Goal: Task Accomplishment & Management: Complete application form

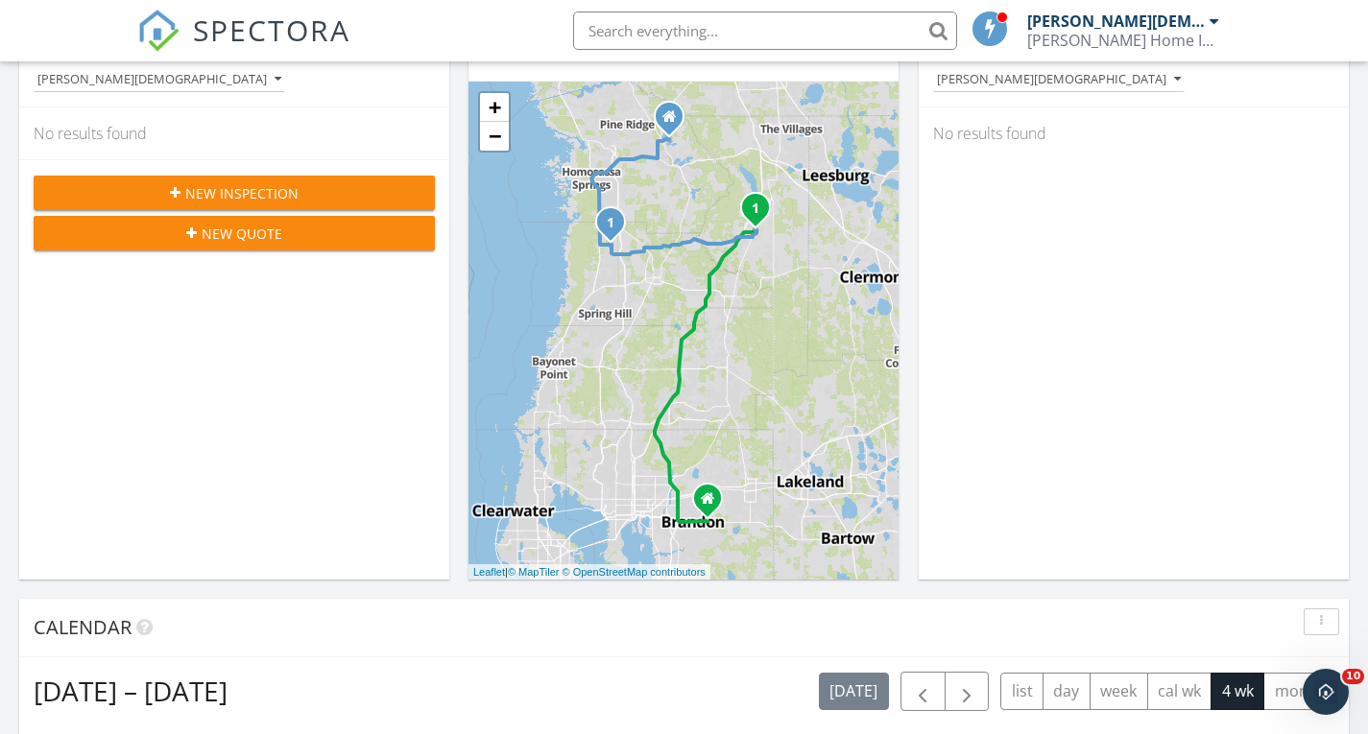
scroll to position [169, 0]
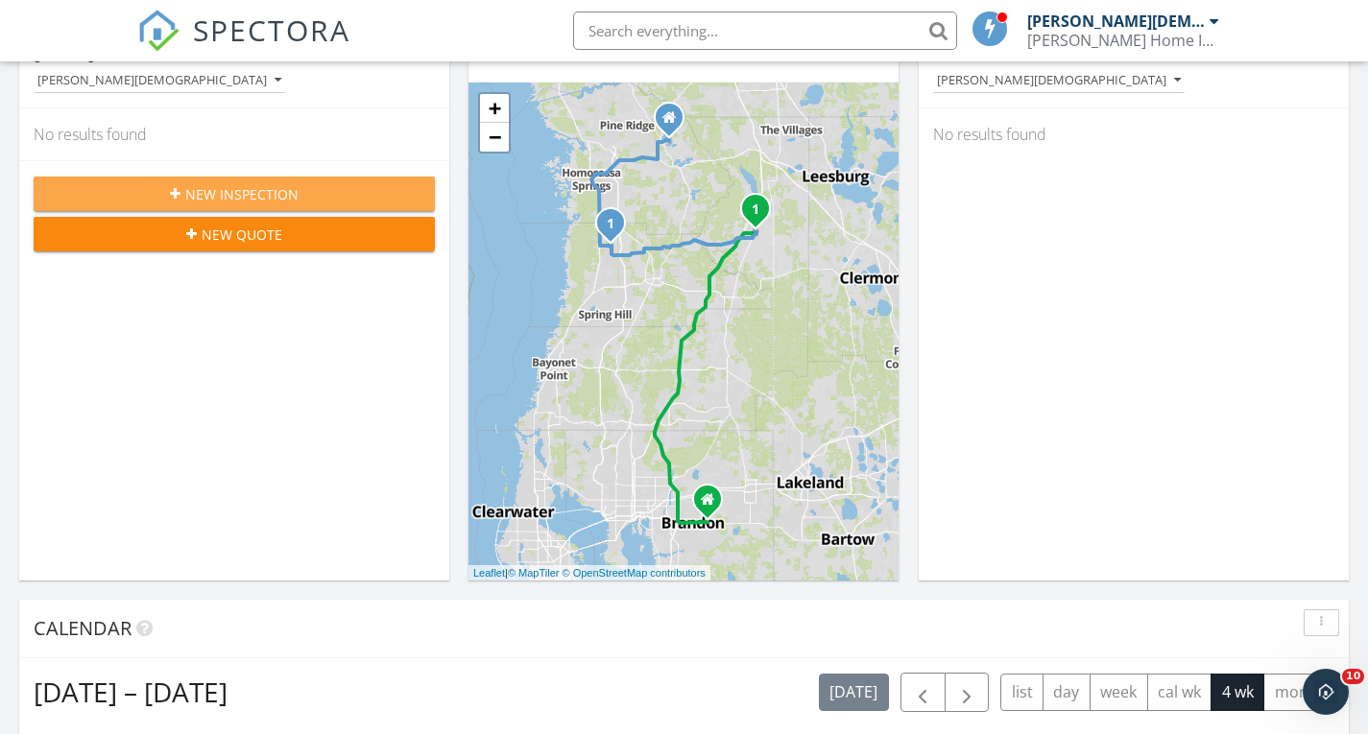
click at [267, 178] on button "New Inspection" at bounding box center [234, 194] width 401 height 35
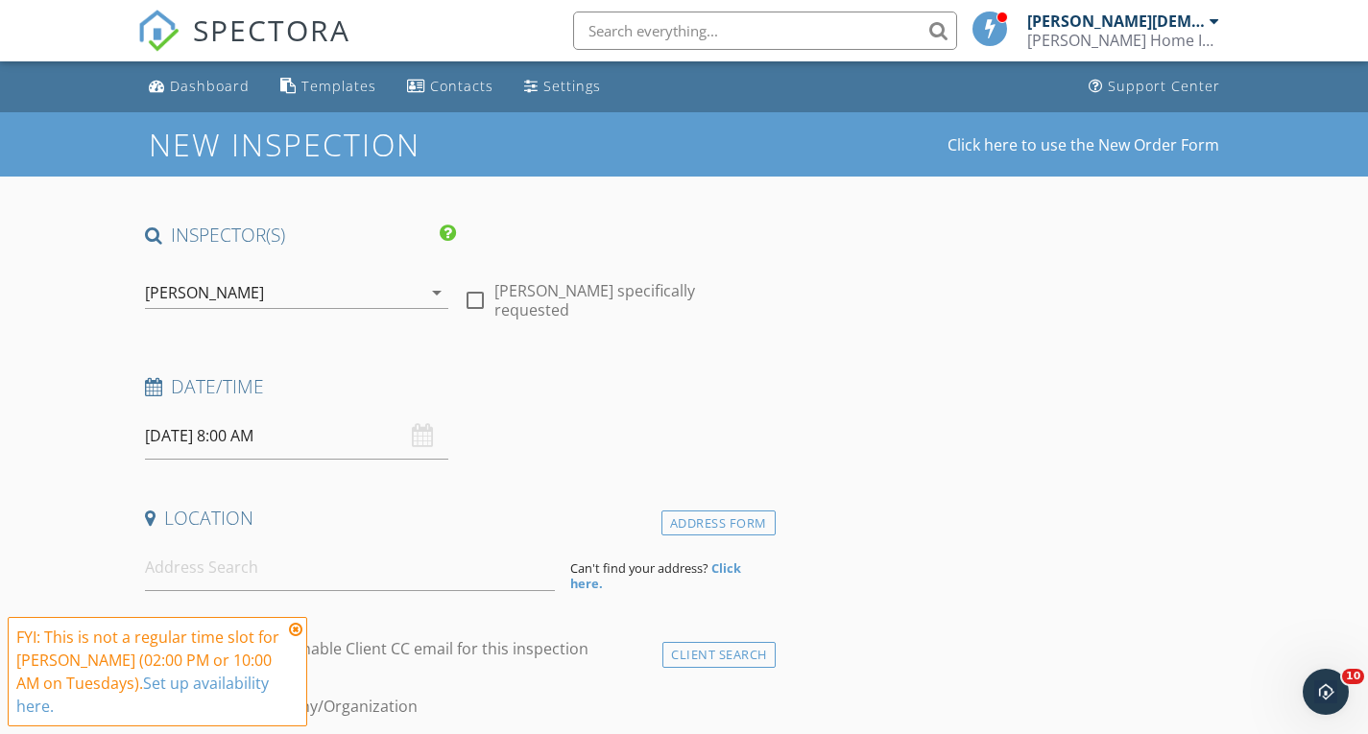
click at [437, 292] on icon "arrow_drop_down" at bounding box center [436, 292] width 23 height 23
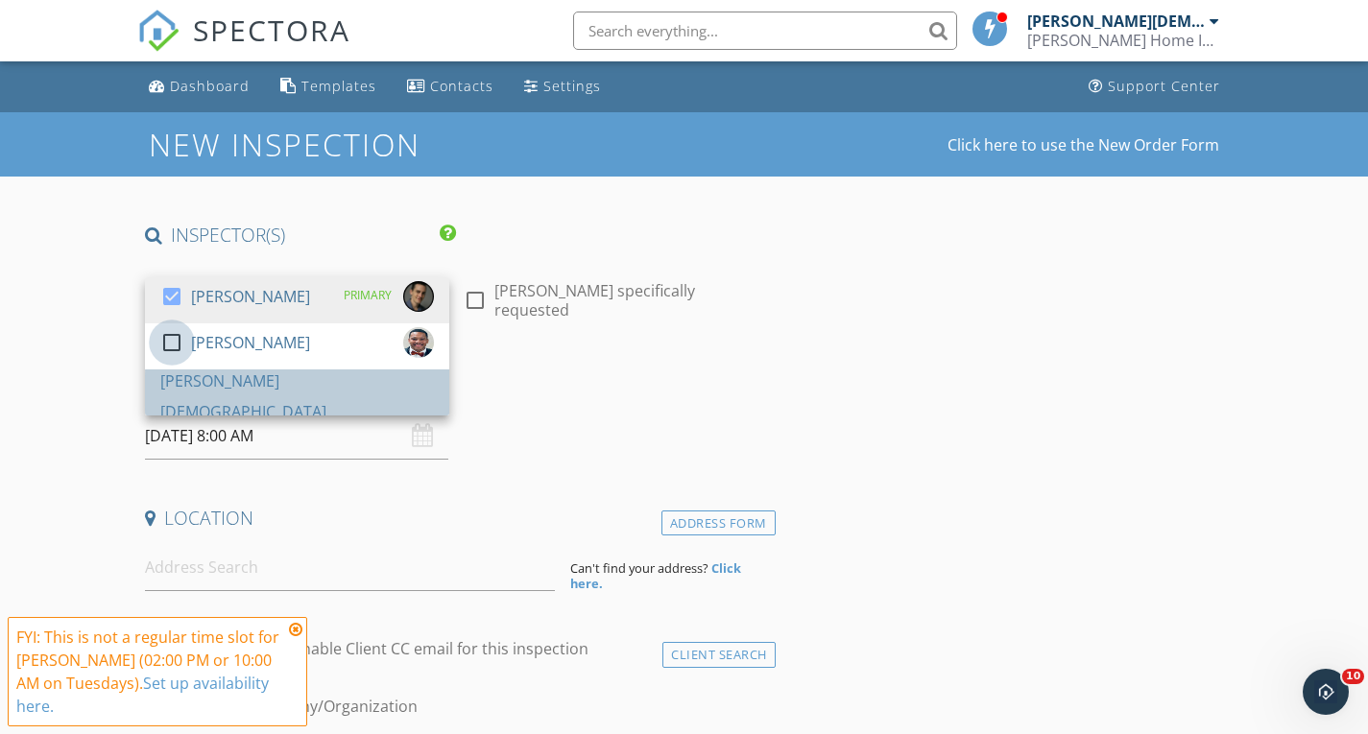
click at [174, 359] on div at bounding box center [172, 342] width 33 height 33
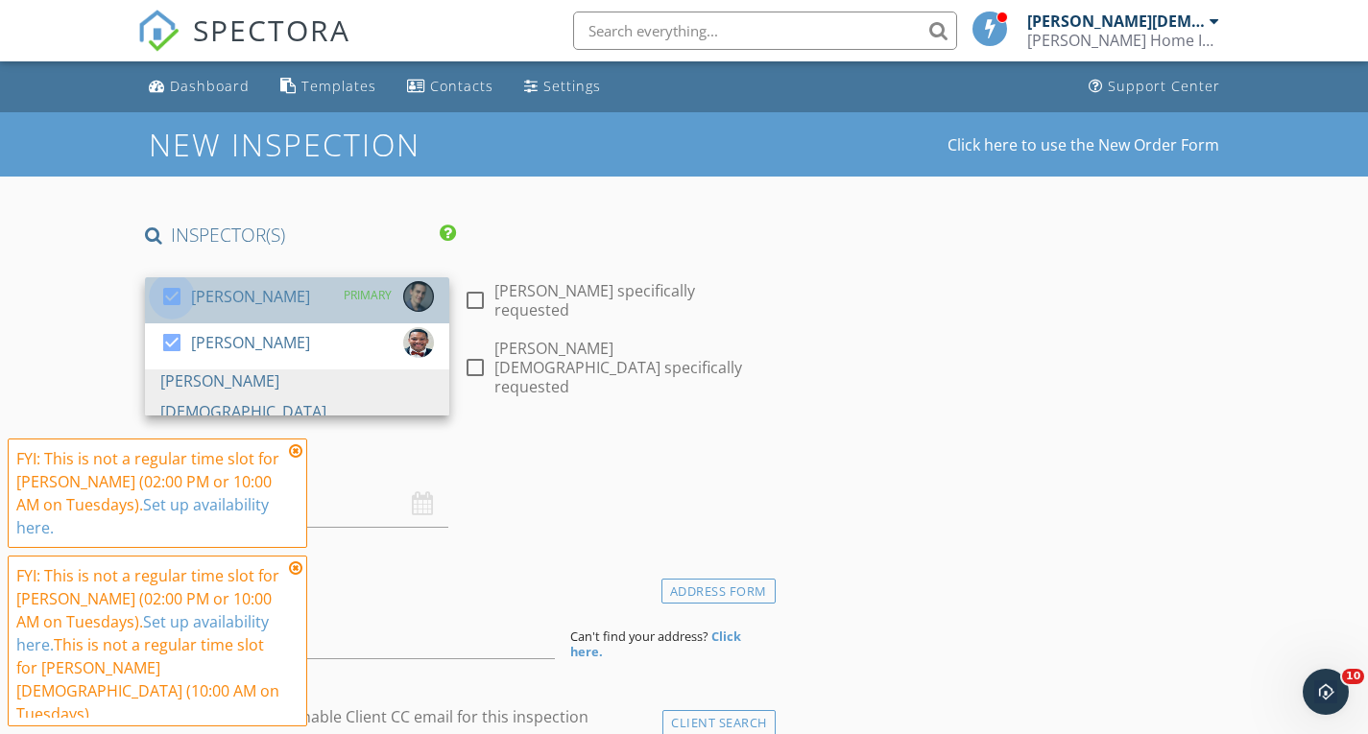
click at [167, 295] on div at bounding box center [172, 296] width 33 height 33
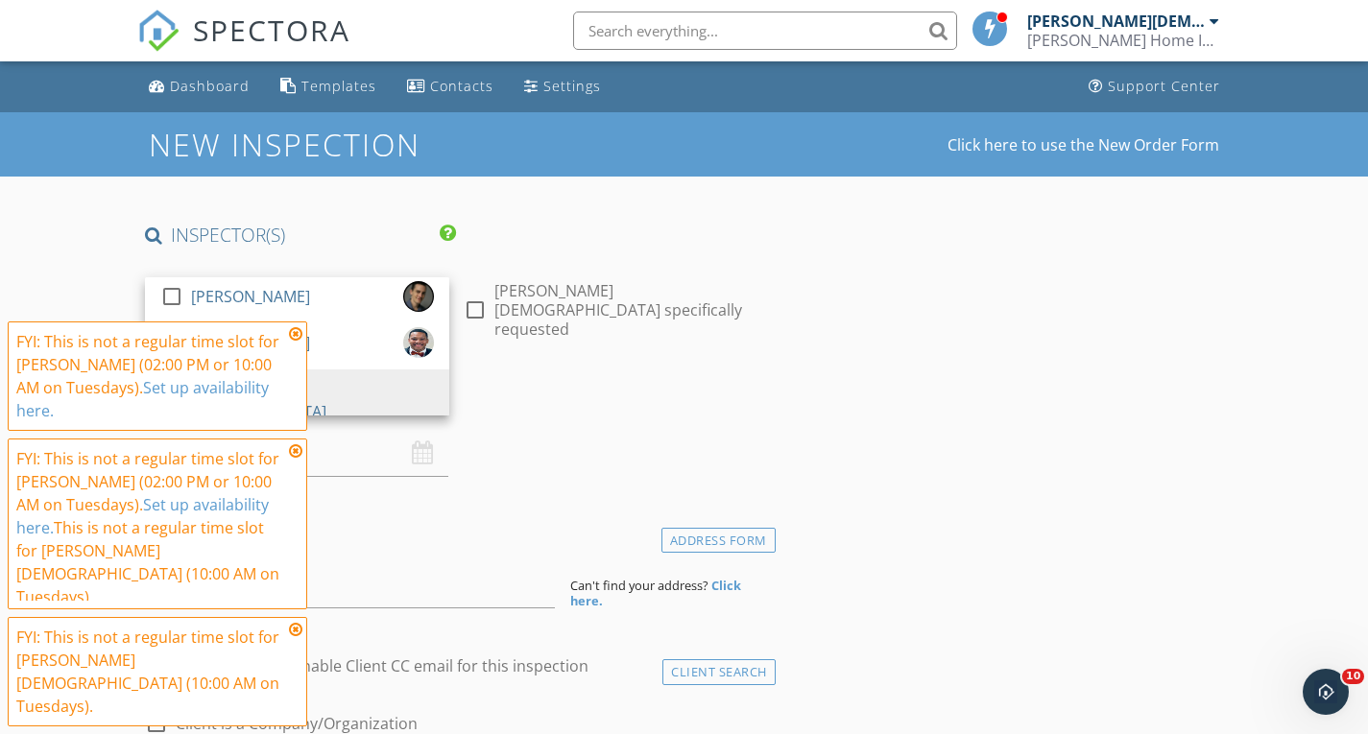
click at [514, 392] on h4 "Date/Time" at bounding box center [456, 404] width 623 height 25
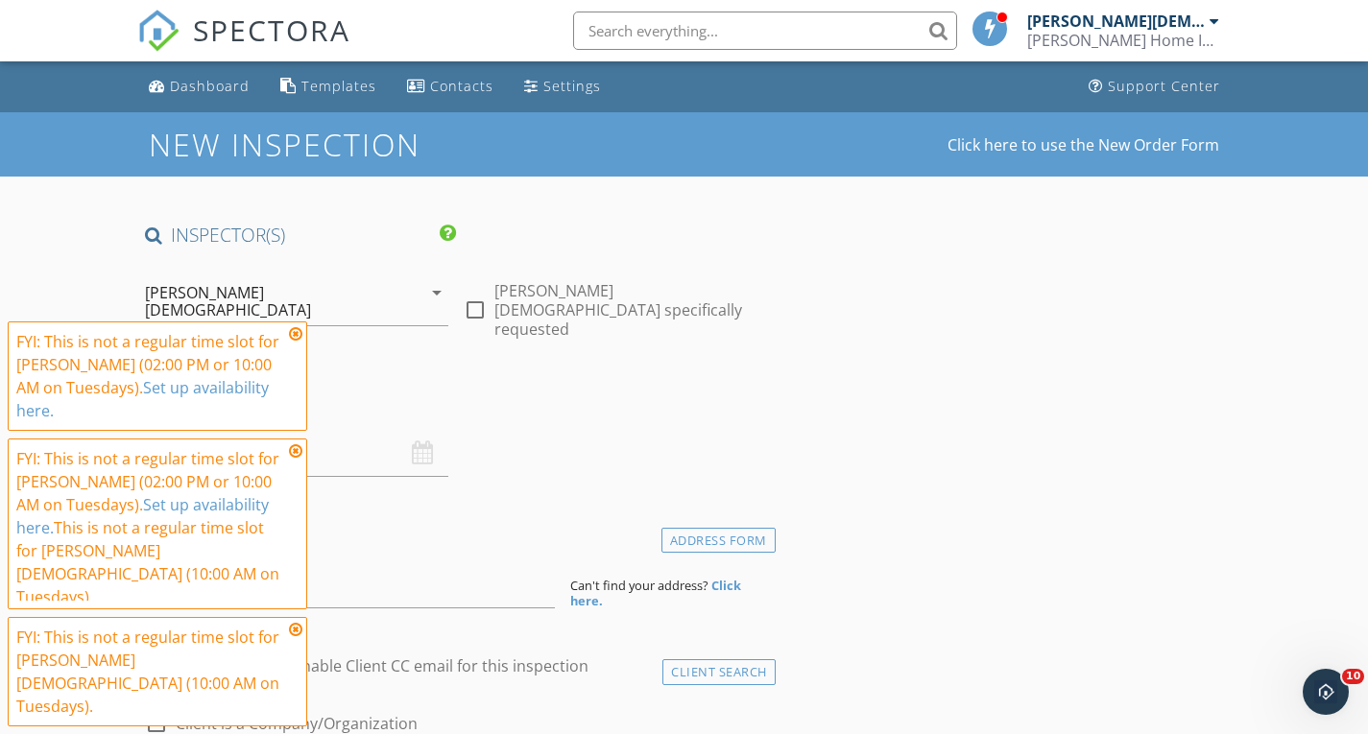
click at [295, 342] on icon at bounding box center [295, 333] width 13 height 15
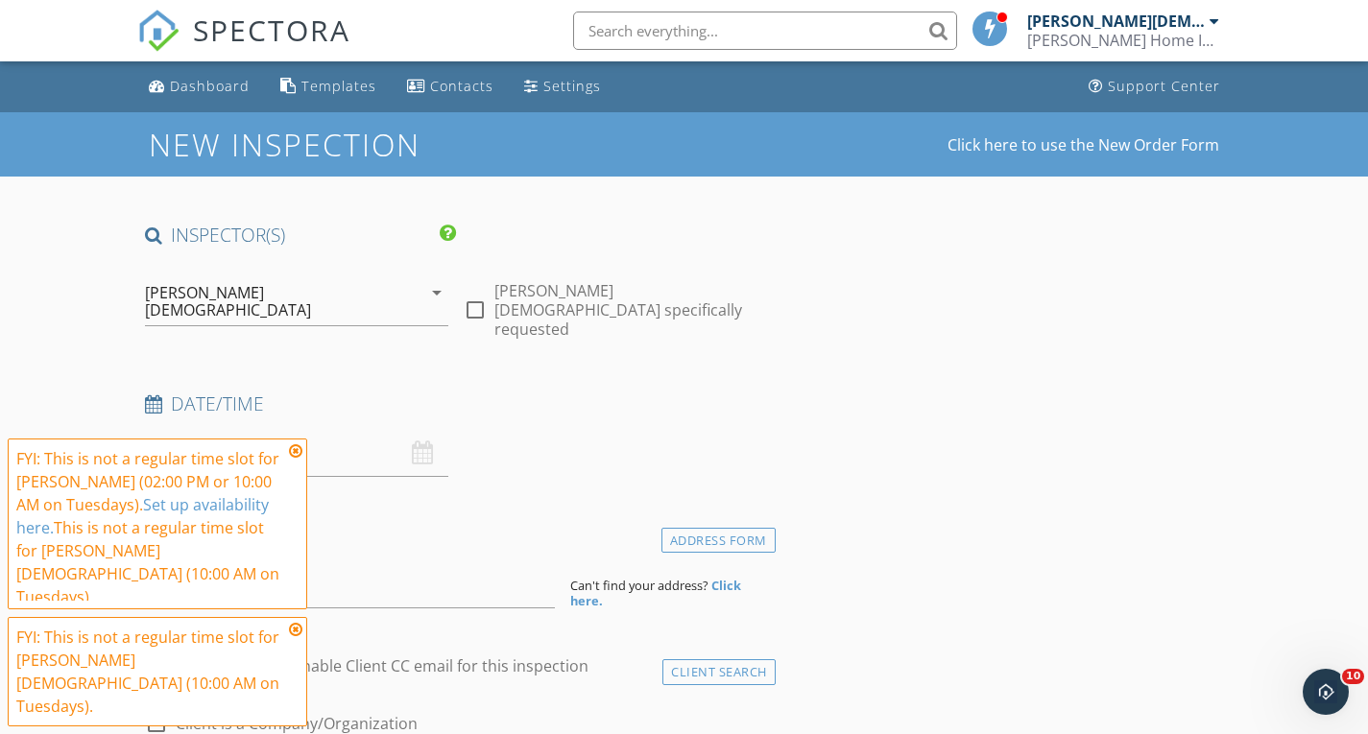
click at [293, 459] on icon at bounding box center [295, 451] width 13 height 15
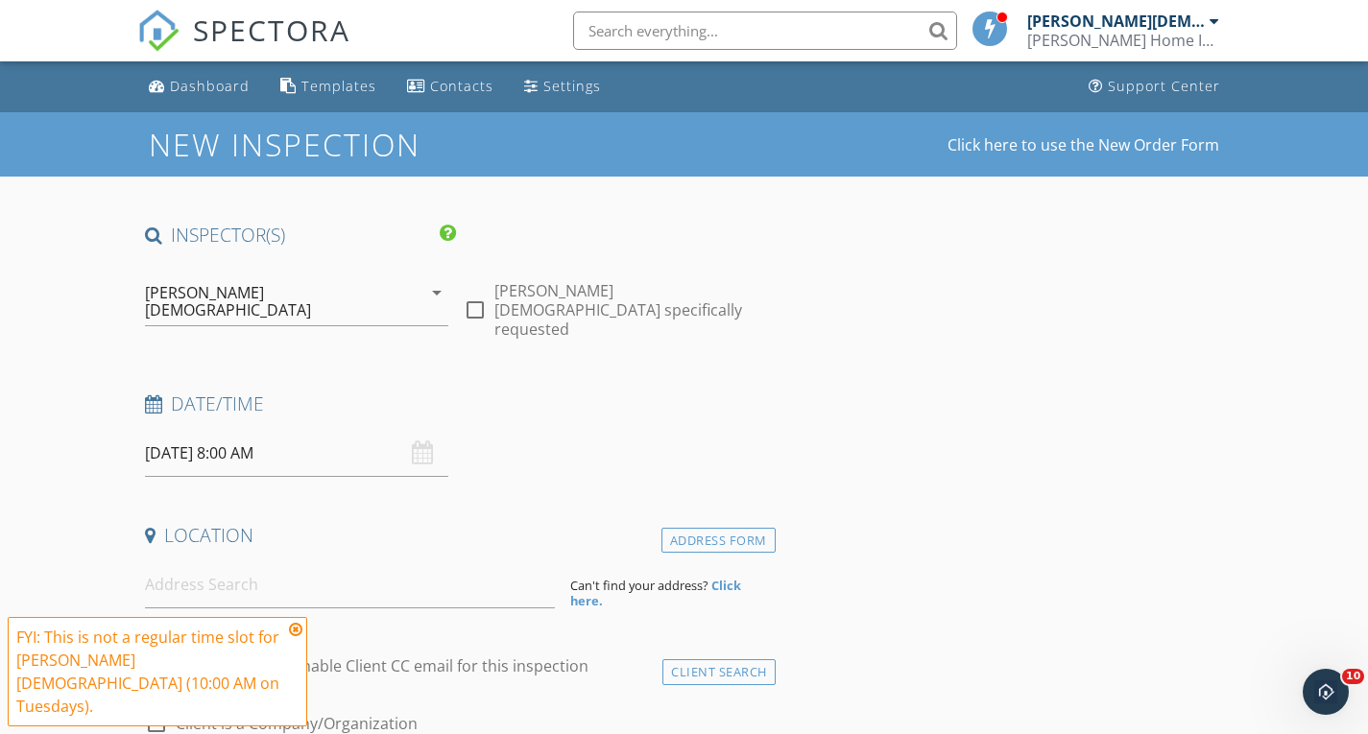
click at [297, 637] on icon at bounding box center [295, 629] width 13 height 15
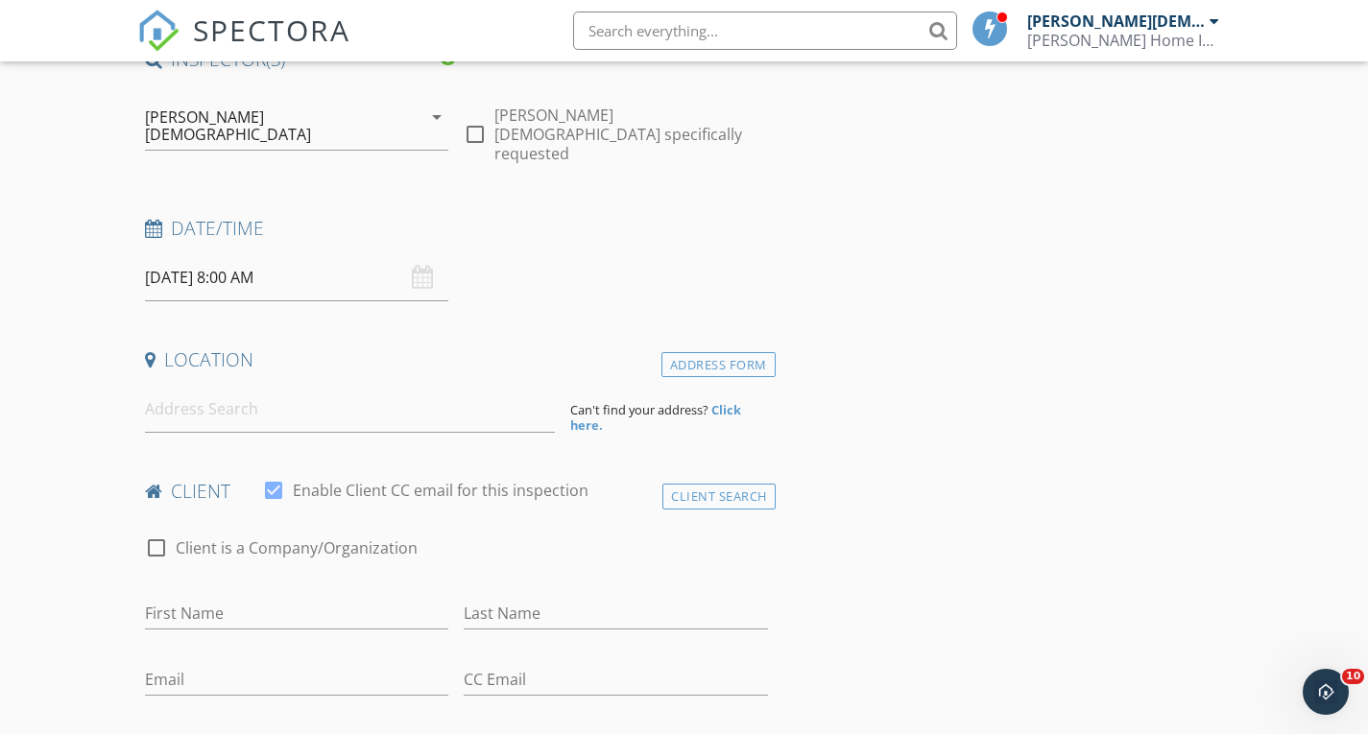
scroll to position [193, 0]
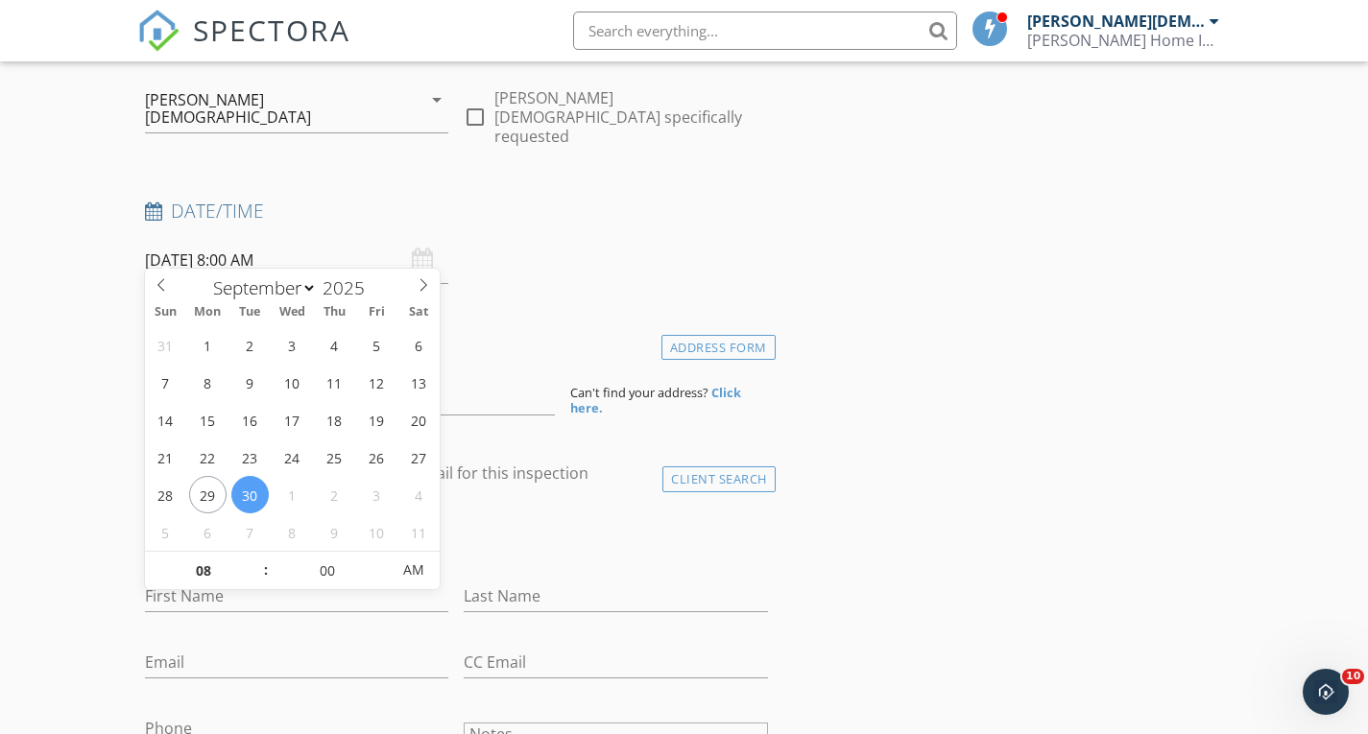
click at [197, 245] on input "09/30/2025 8:00 AM" at bounding box center [297, 260] width 304 height 47
type input "09/29/2025 8:00 AM"
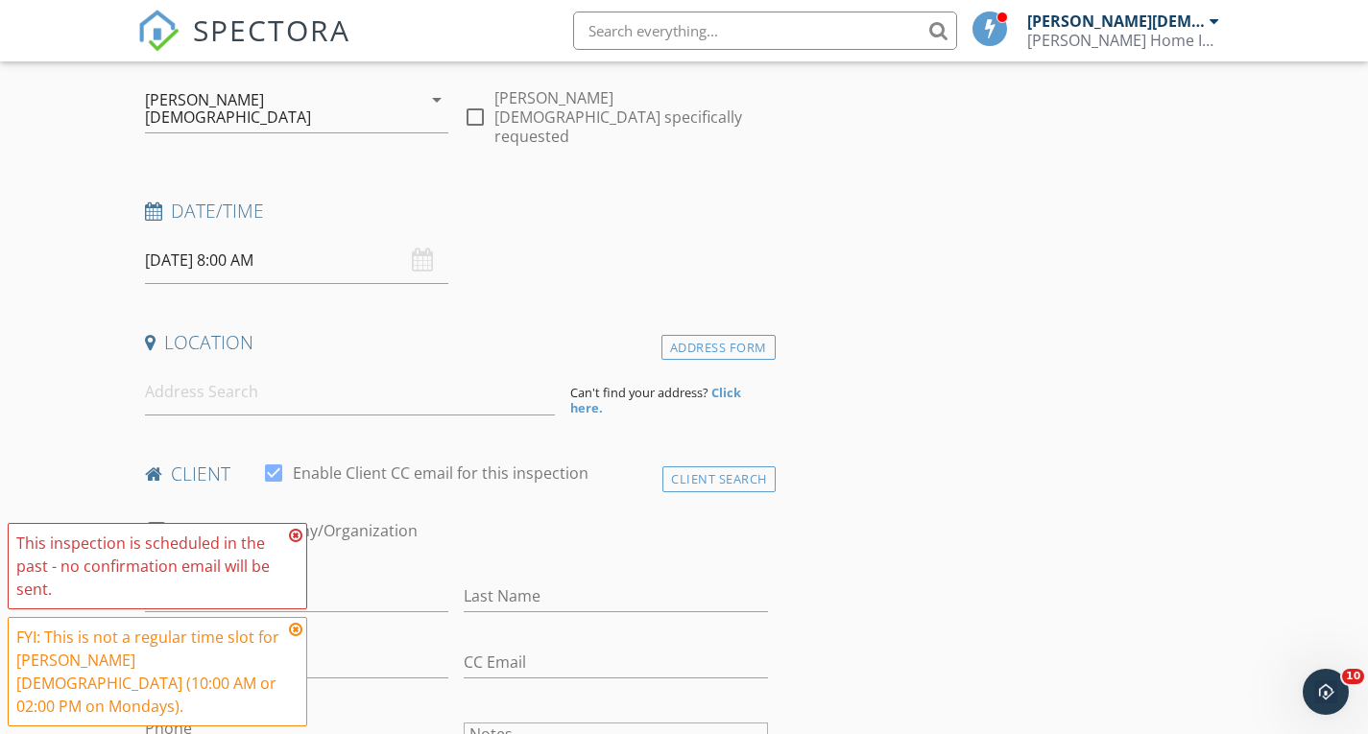
click at [295, 543] on icon at bounding box center [295, 535] width 13 height 15
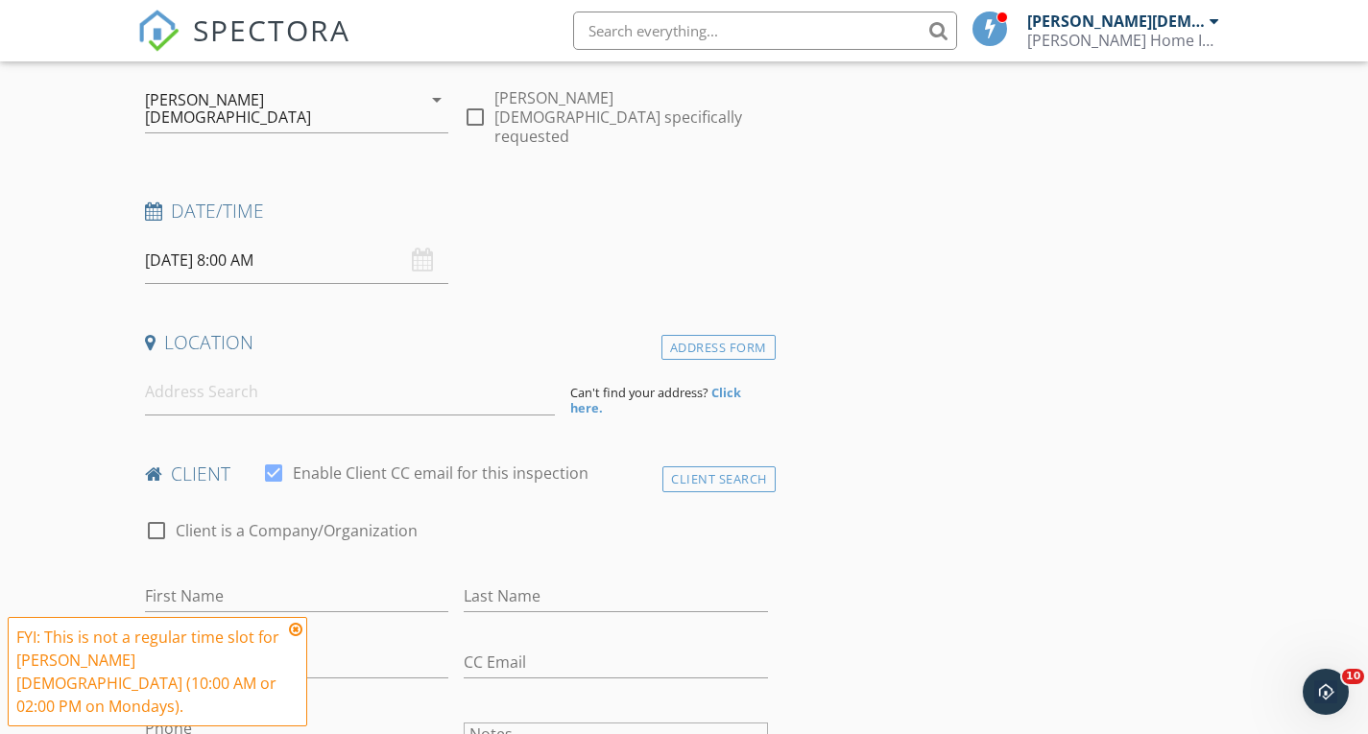
click at [295, 637] on icon at bounding box center [295, 629] width 13 height 15
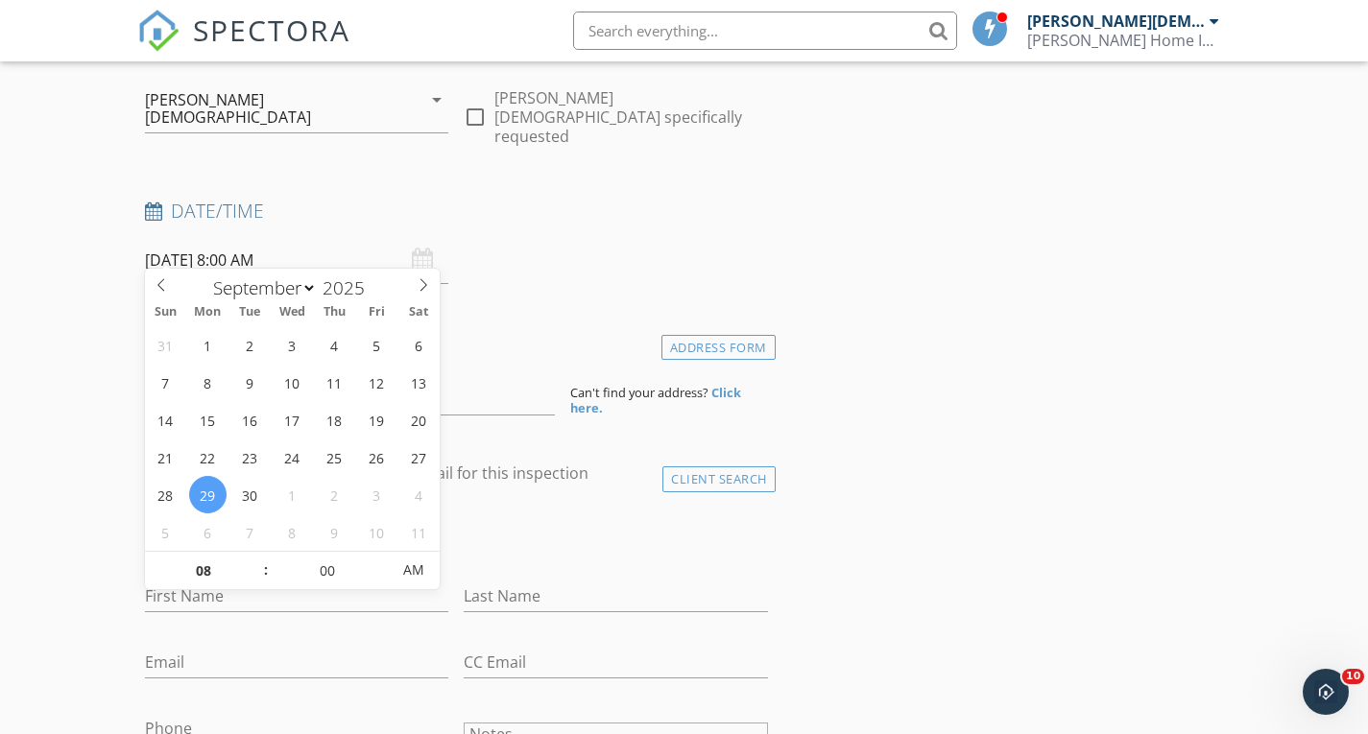
click at [267, 237] on input "09/29/2025 8:00 AM" at bounding box center [297, 260] width 304 height 47
type input "09"
type input "09/29/2025 9:00 AM"
click at [253, 556] on span at bounding box center [256, 561] width 13 height 19
type input "10"
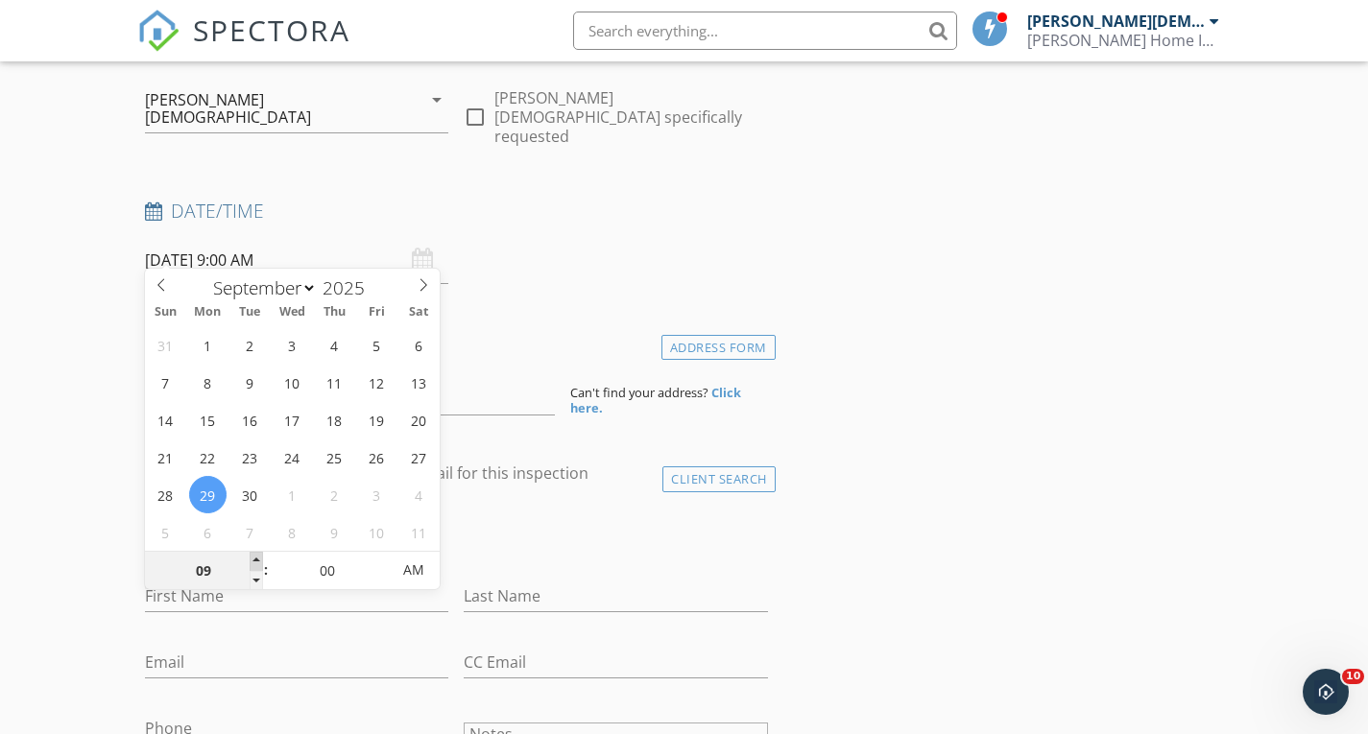
type input "09/29/2025 10:00 AM"
click at [253, 556] on span at bounding box center [256, 561] width 13 height 19
type input "11"
type input "09/29/2025 11:00 AM"
click at [253, 556] on span at bounding box center [256, 561] width 13 height 19
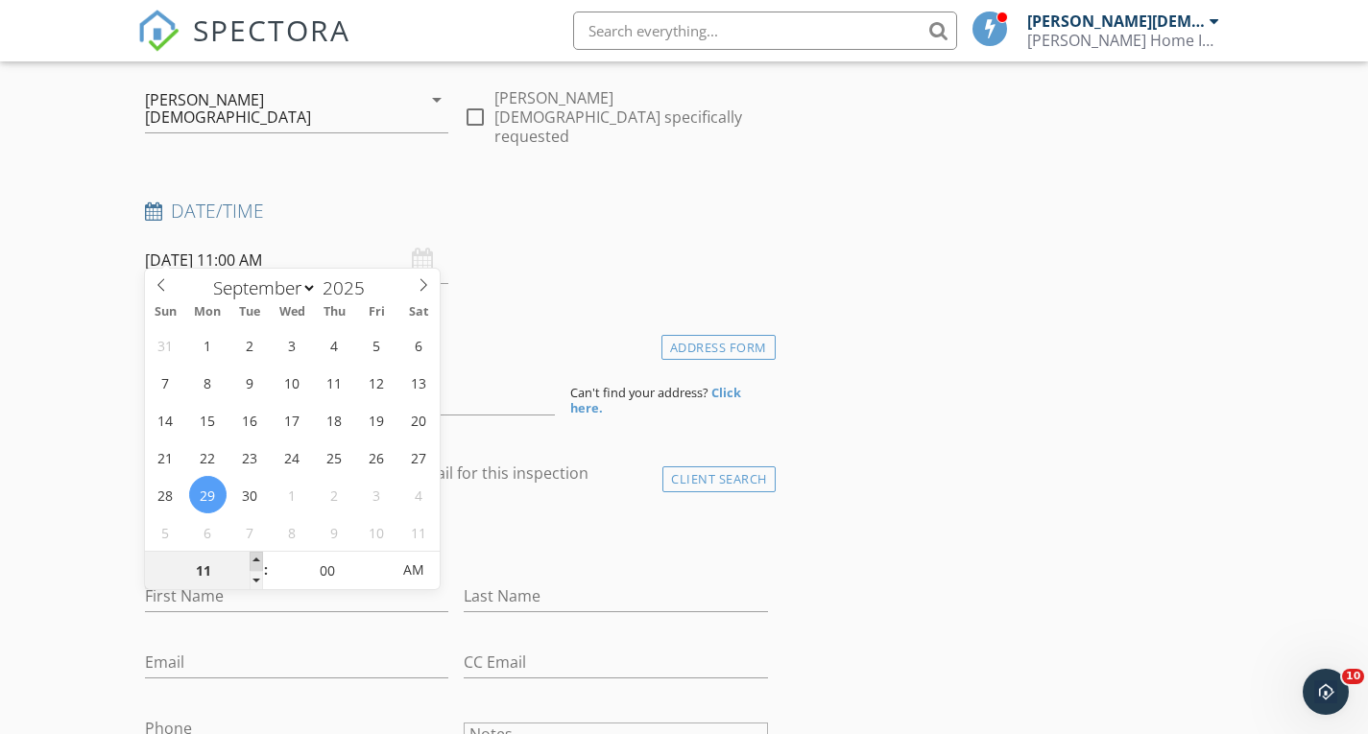
type input "12"
type input "09/29/2025 12:00 PM"
click at [253, 556] on span at bounding box center [256, 561] width 13 height 19
type input "01"
type input "09/29/2025 1:00 PM"
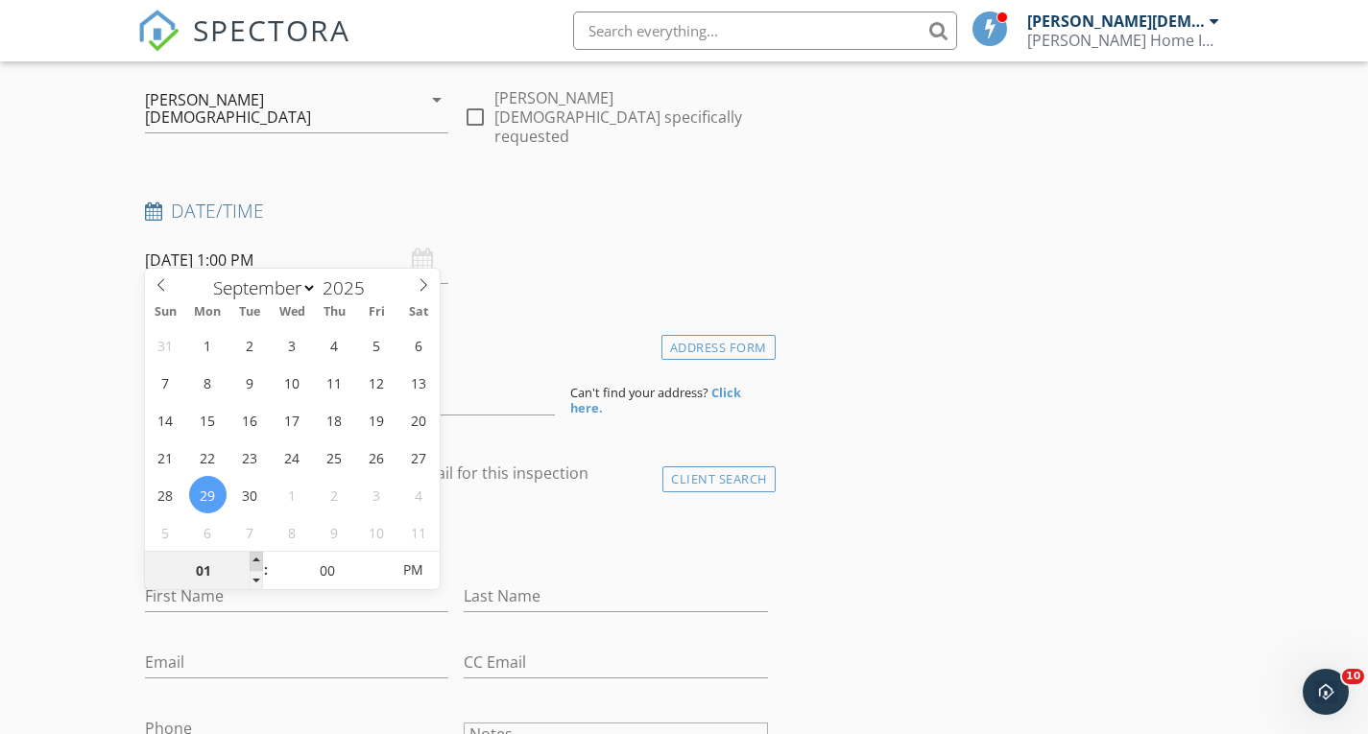
click at [253, 556] on span at bounding box center [256, 561] width 13 height 19
type input "02"
type input "09/29/2025 2:00 PM"
click at [253, 556] on span at bounding box center [256, 561] width 13 height 19
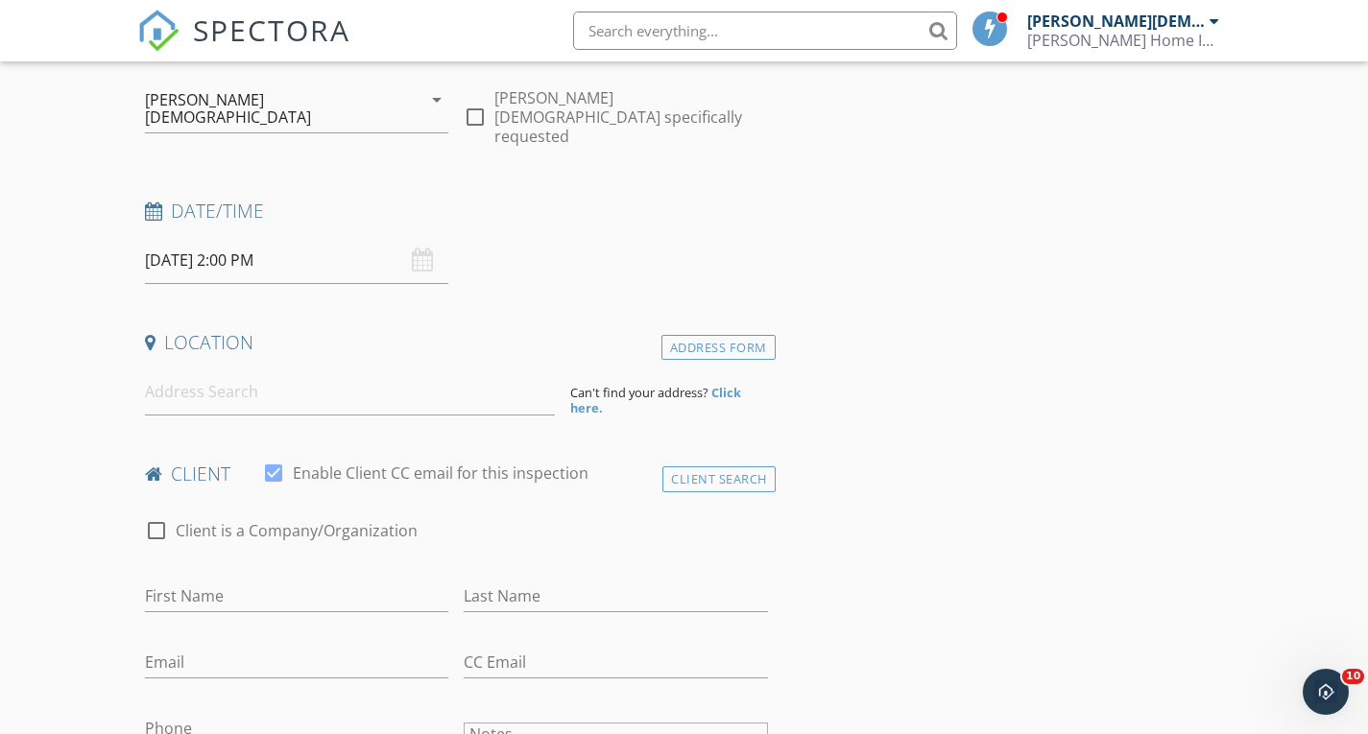
click at [579, 226] on div "Date/Time 09/29/2025 2:00 PM" at bounding box center [456, 241] width 638 height 85
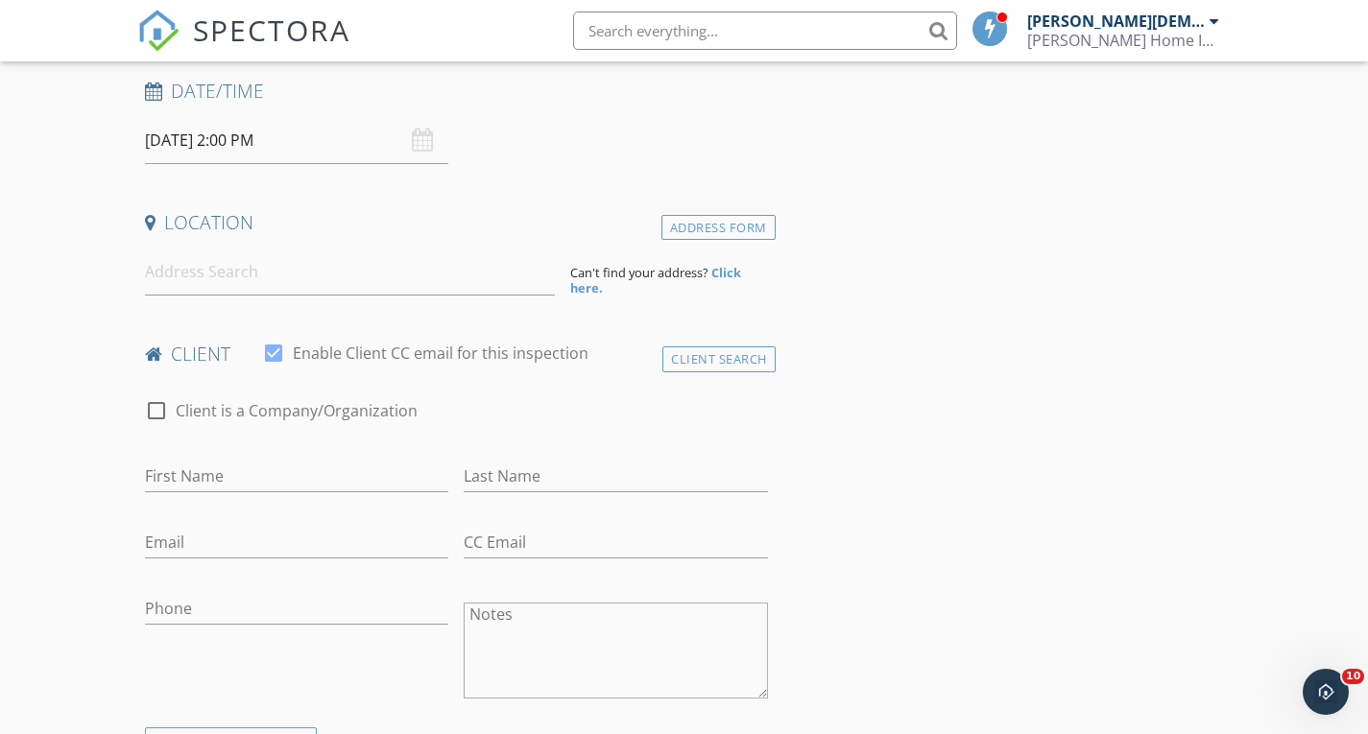
scroll to position [329, 0]
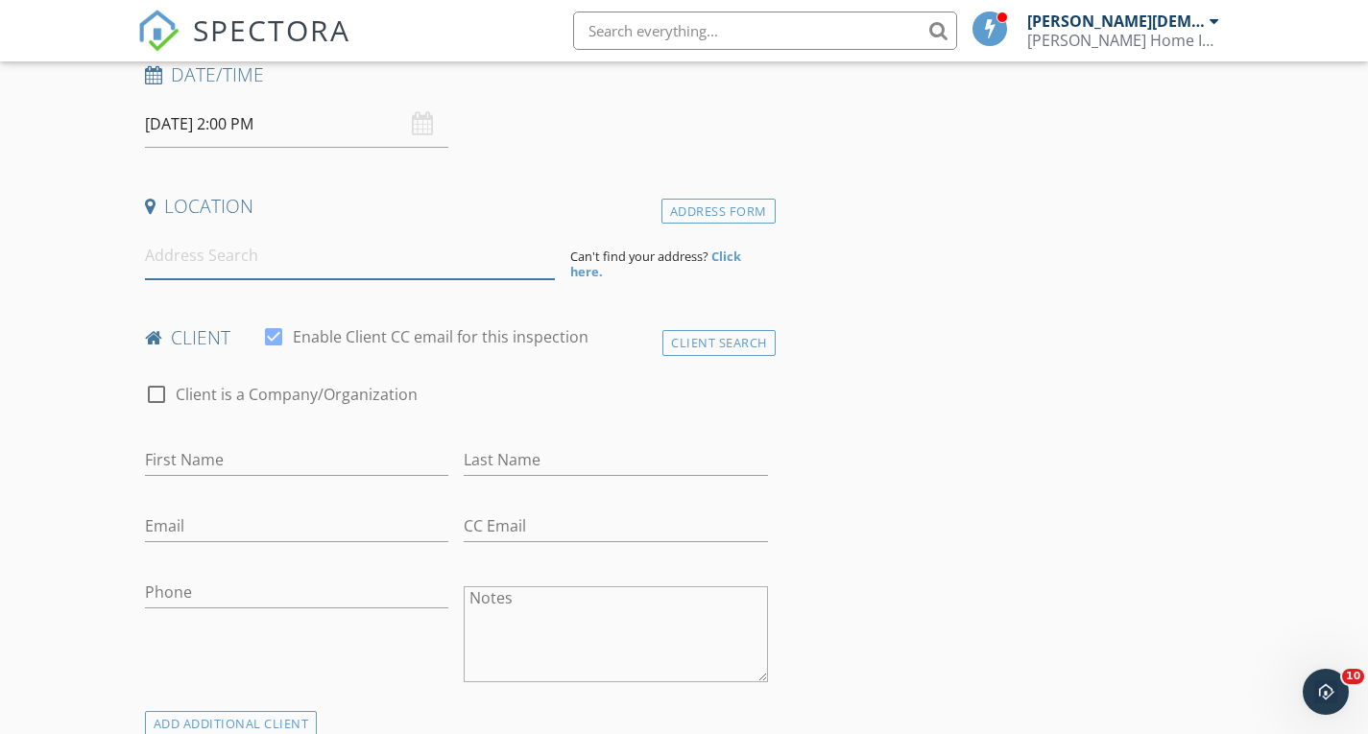
click at [287, 245] on input at bounding box center [350, 255] width 410 height 47
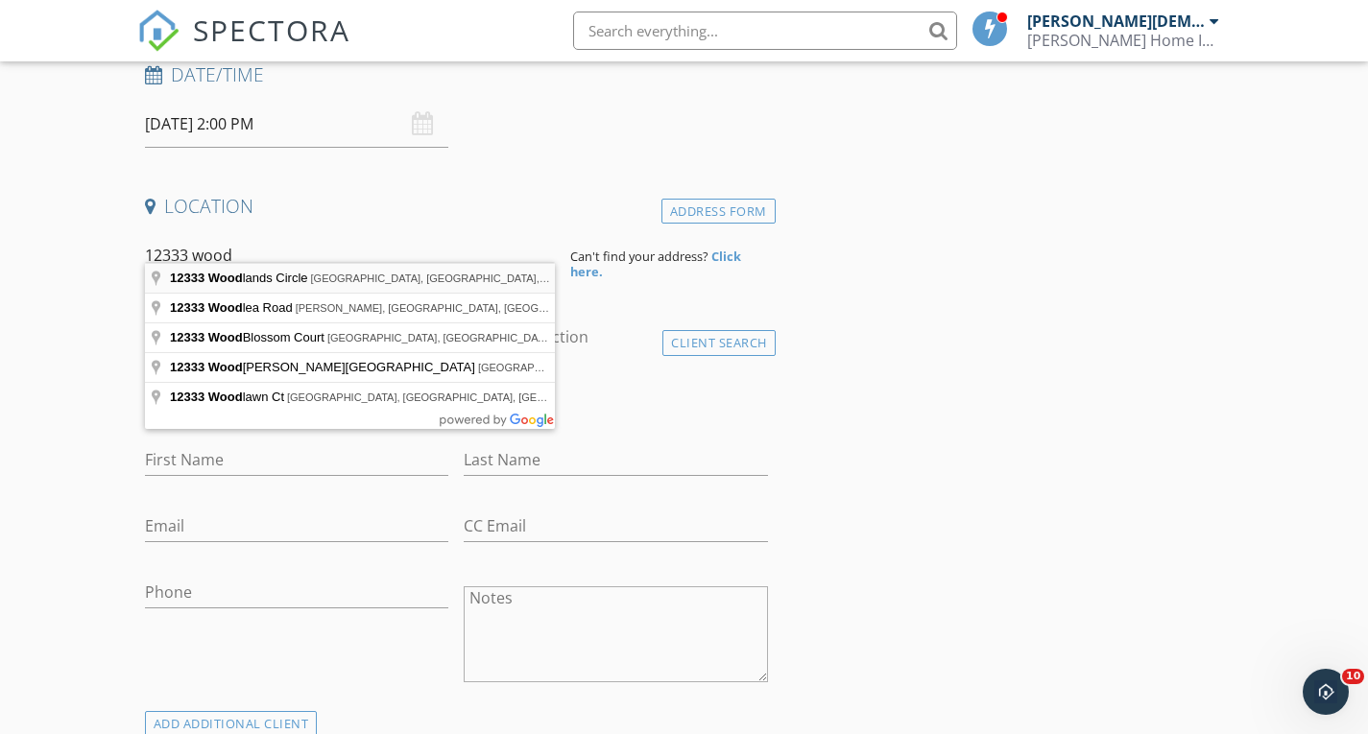
type input "12333 Woodlands Circle, Dade City, FL, USA"
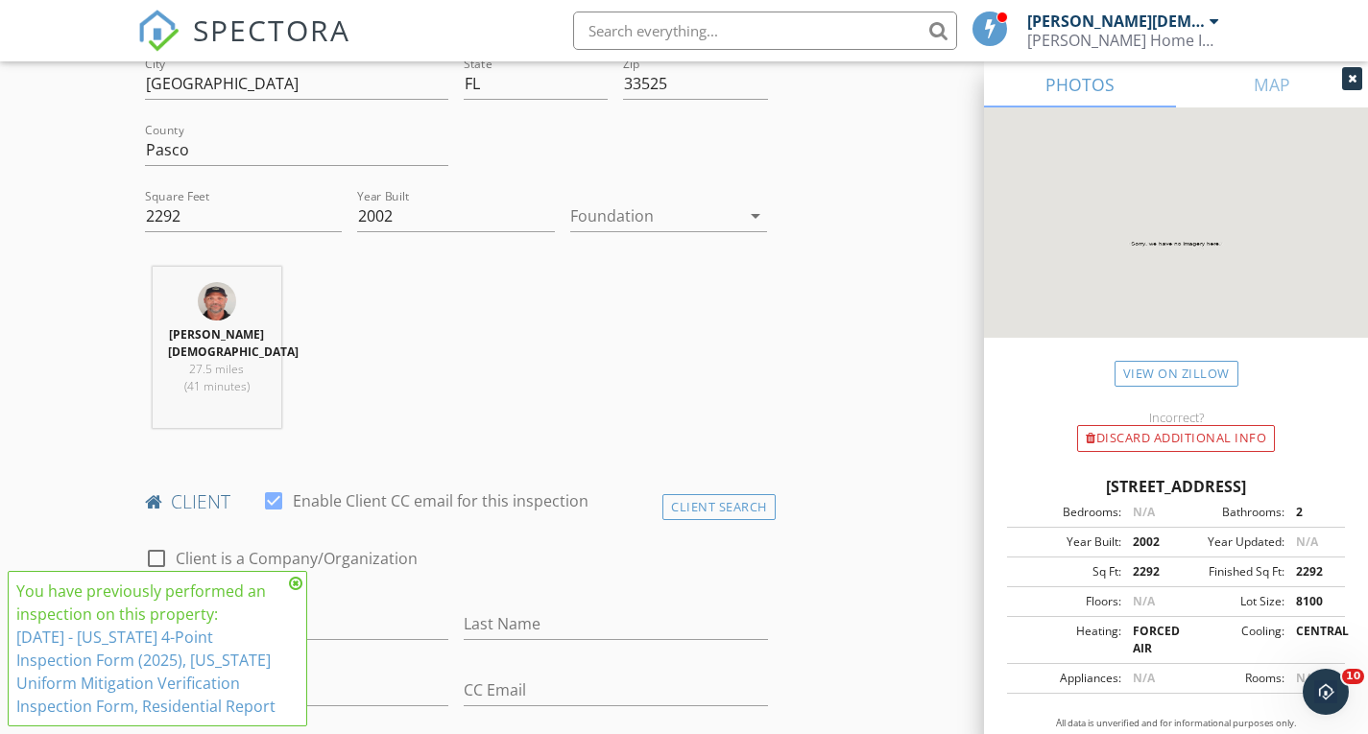
scroll to position [577, 0]
click at [295, 581] on icon at bounding box center [295, 583] width 13 height 15
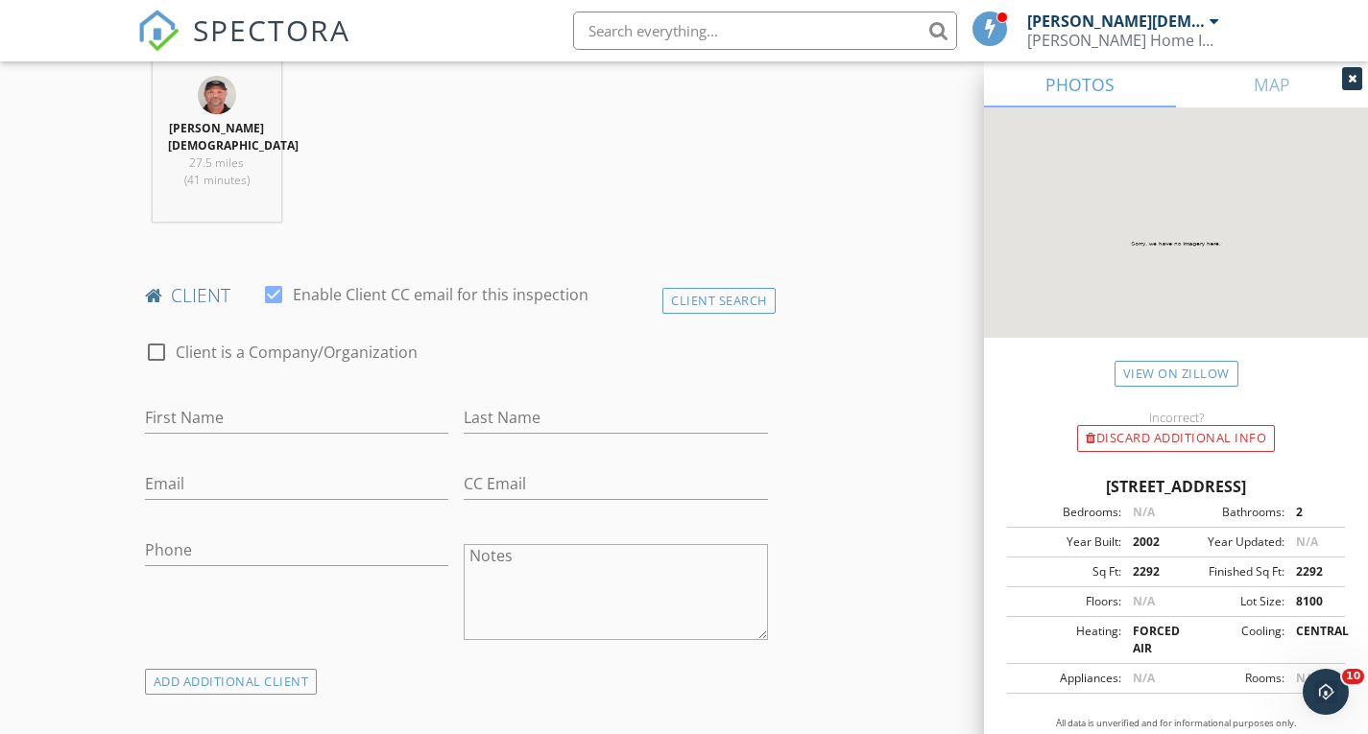
scroll to position [782, 0]
click at [195, 401] on input "First Name" at bounding box center [297, 417] width 304 height 32
type input "Tania"
click at [506, 401] on input "Last Name" at bounding box center [616, 417] width 304 height 32
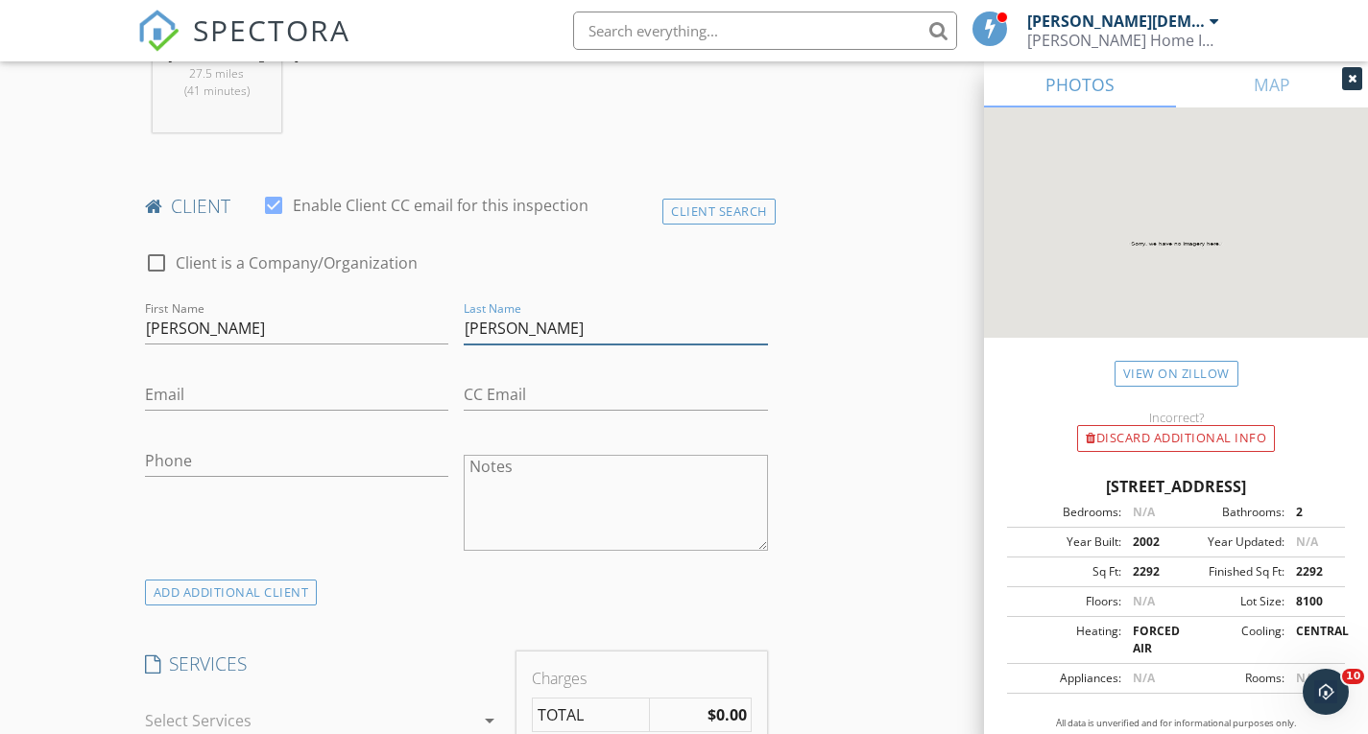
scroll to position [872, 0]
type input "Otero"
click at [213, 378] on input "Email" at bounding box center [297, 394] width 304 height 32
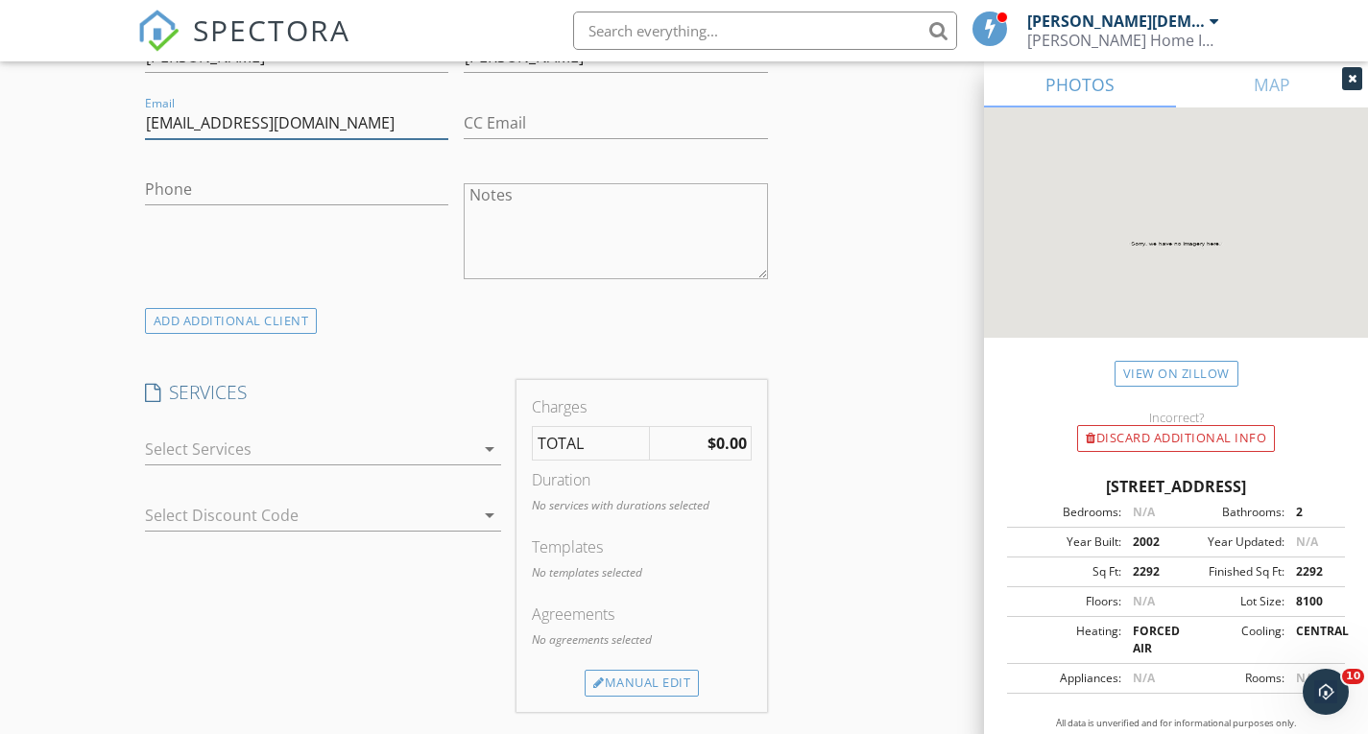
scroll to position [1222, 0]
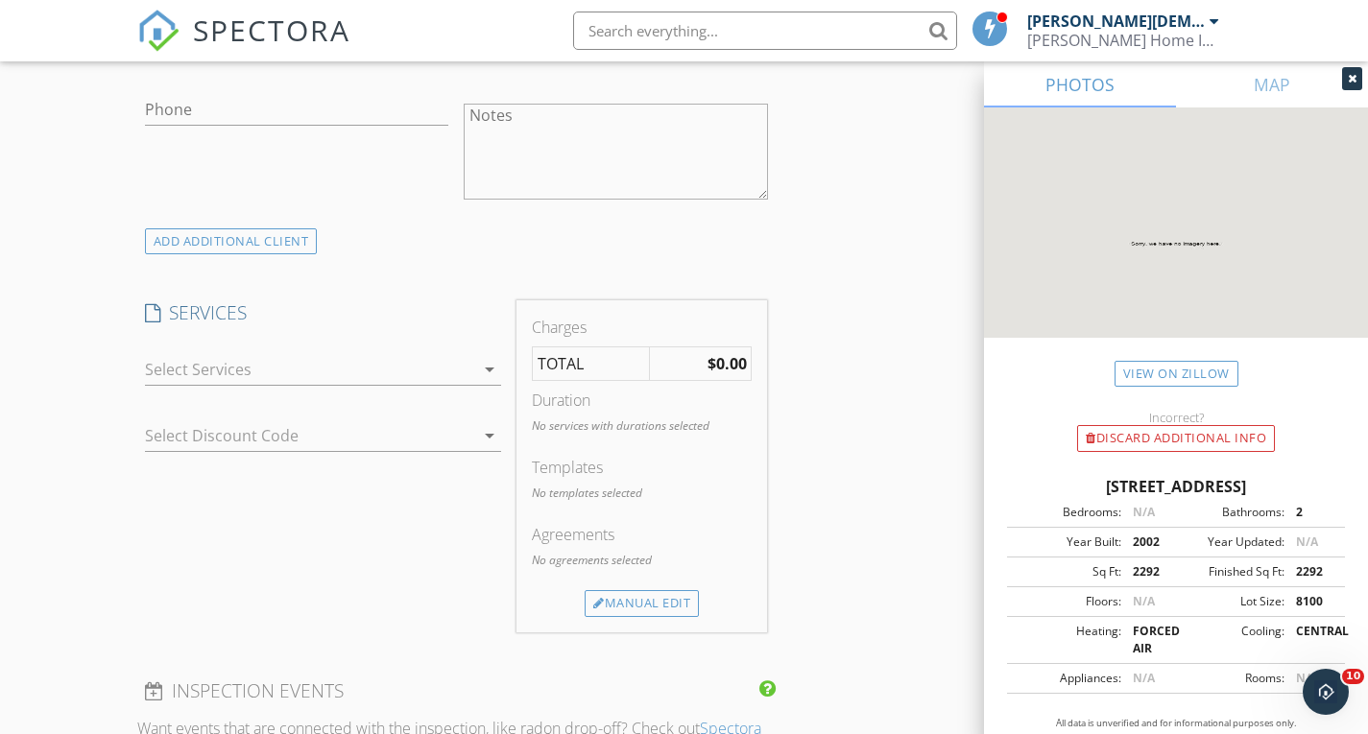
type input "vet4pets02@gmail.com"
click at [493, 358] on icon "arrow_drop_down" at bounding box center [489, 369] width 23 height 23
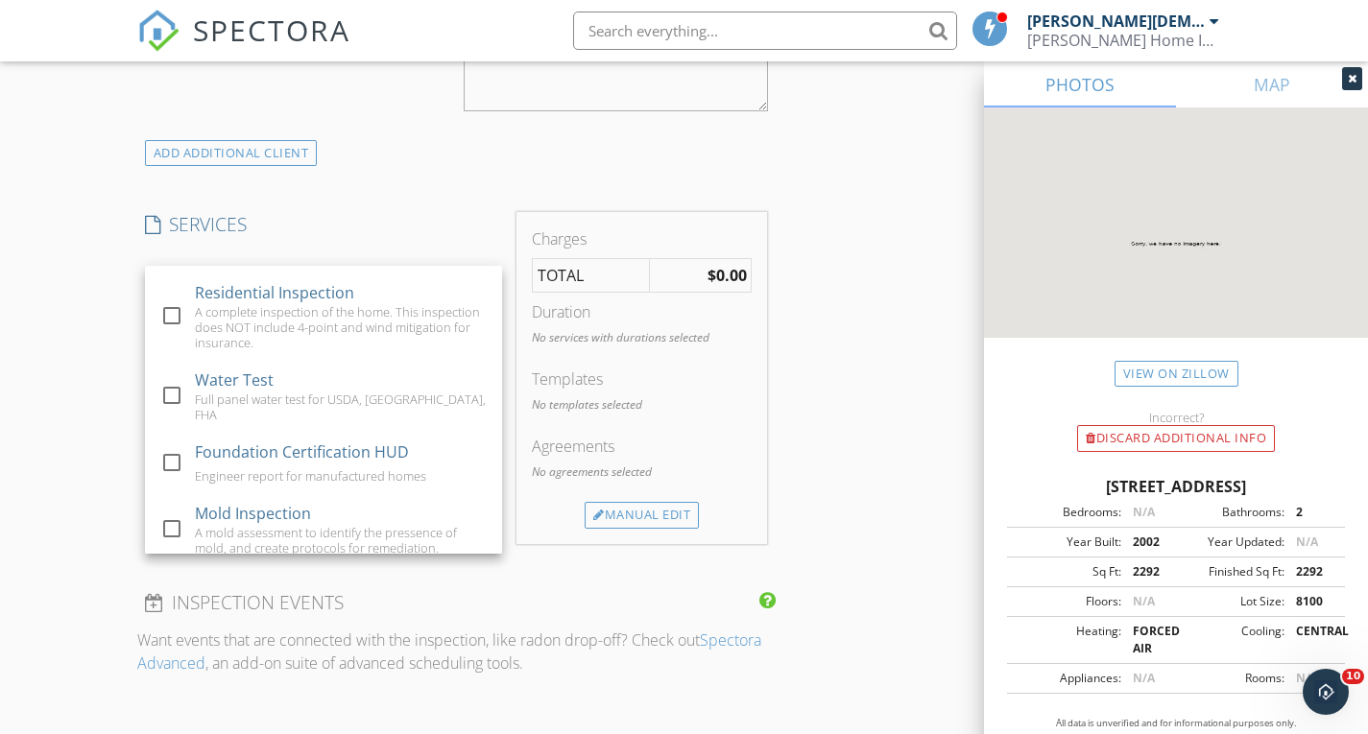
scroll to position [1311, 0]
click at [76, 397] on div "New Inspection Click here to use the New Order Form INSPECTOR(S) check_box_outl…" at bounding box center [684, 395] width 1368 height 3189
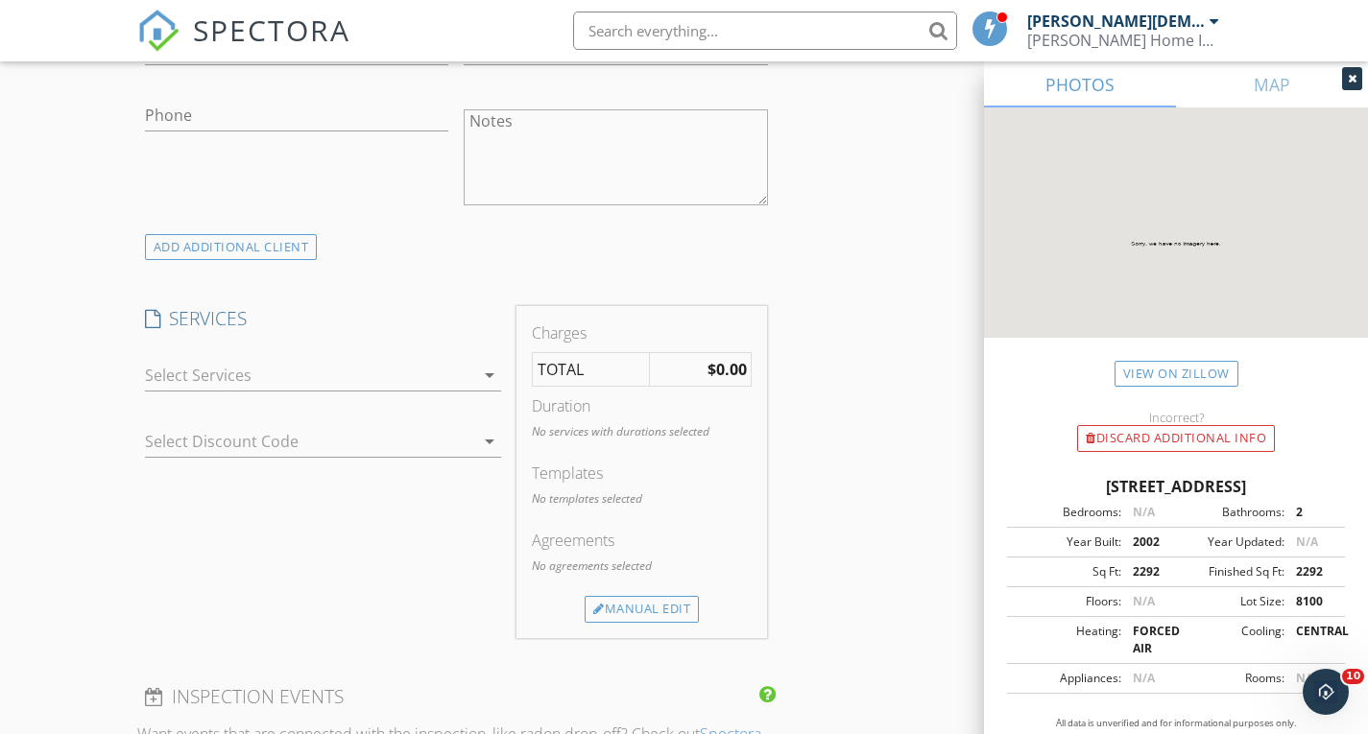
scroll to position [1215, 0]
click at [488, 365] on icon "arrow_drop_down" at bounding box center [489, 376] width 23 height 23
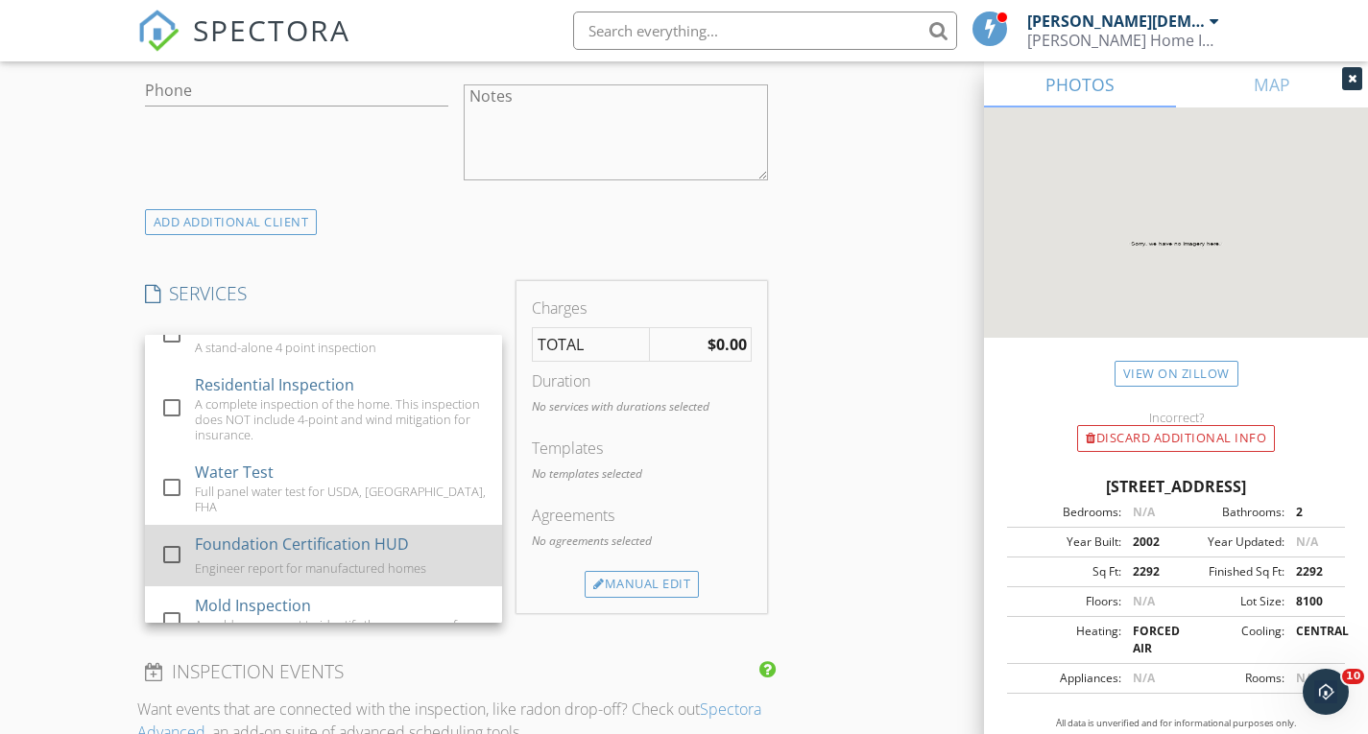
scroll to position [264, 0]
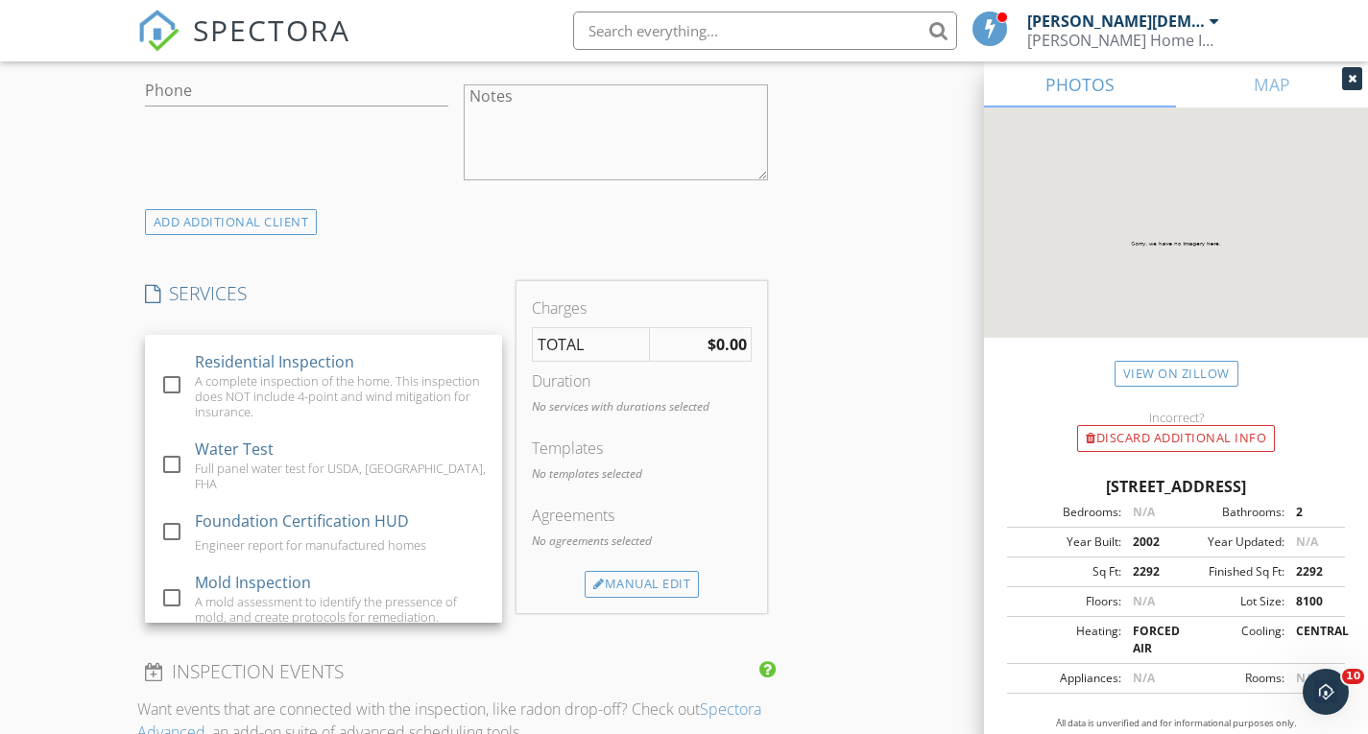
click at [107, 383] on div "New Inspection Click here to use the New Order Form INSPECTOR(S) check_box_outl…" at bounding box center [684, 465] width 1368 height 3189
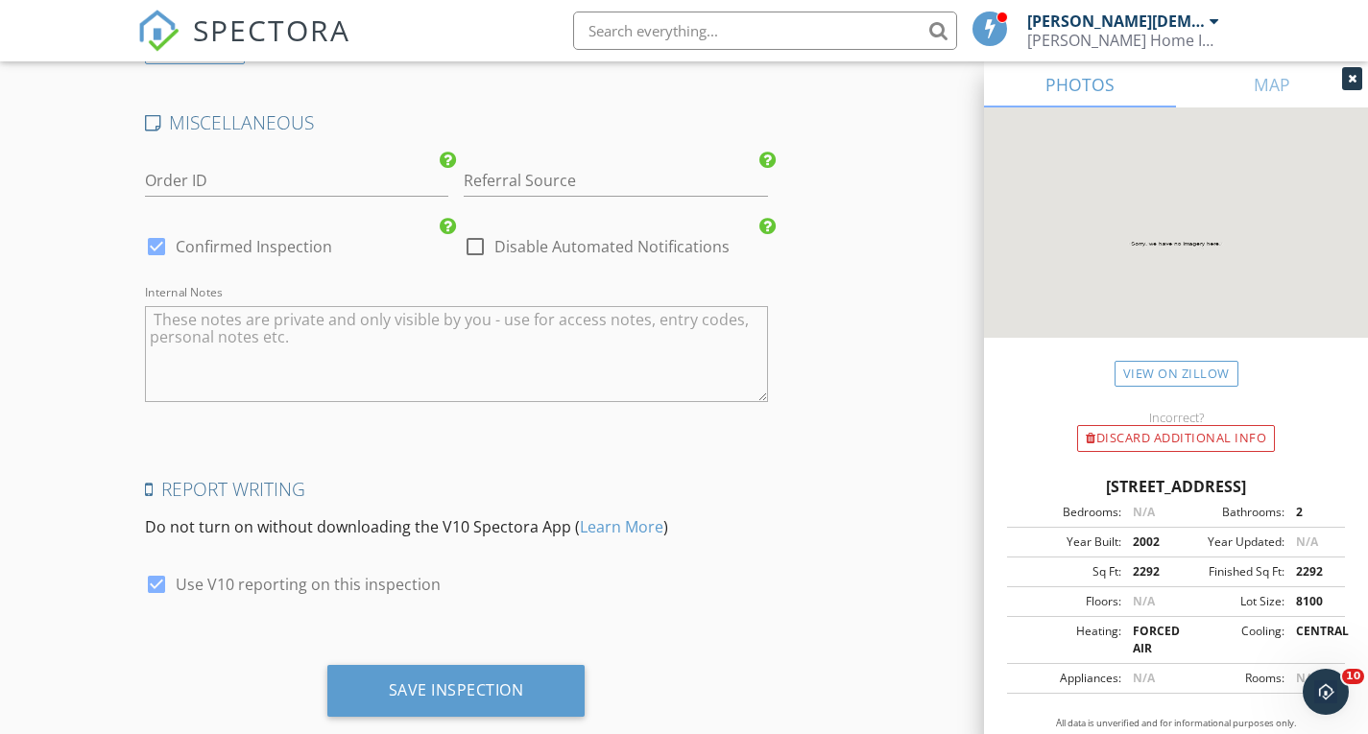
scroll to position [2532, 0]
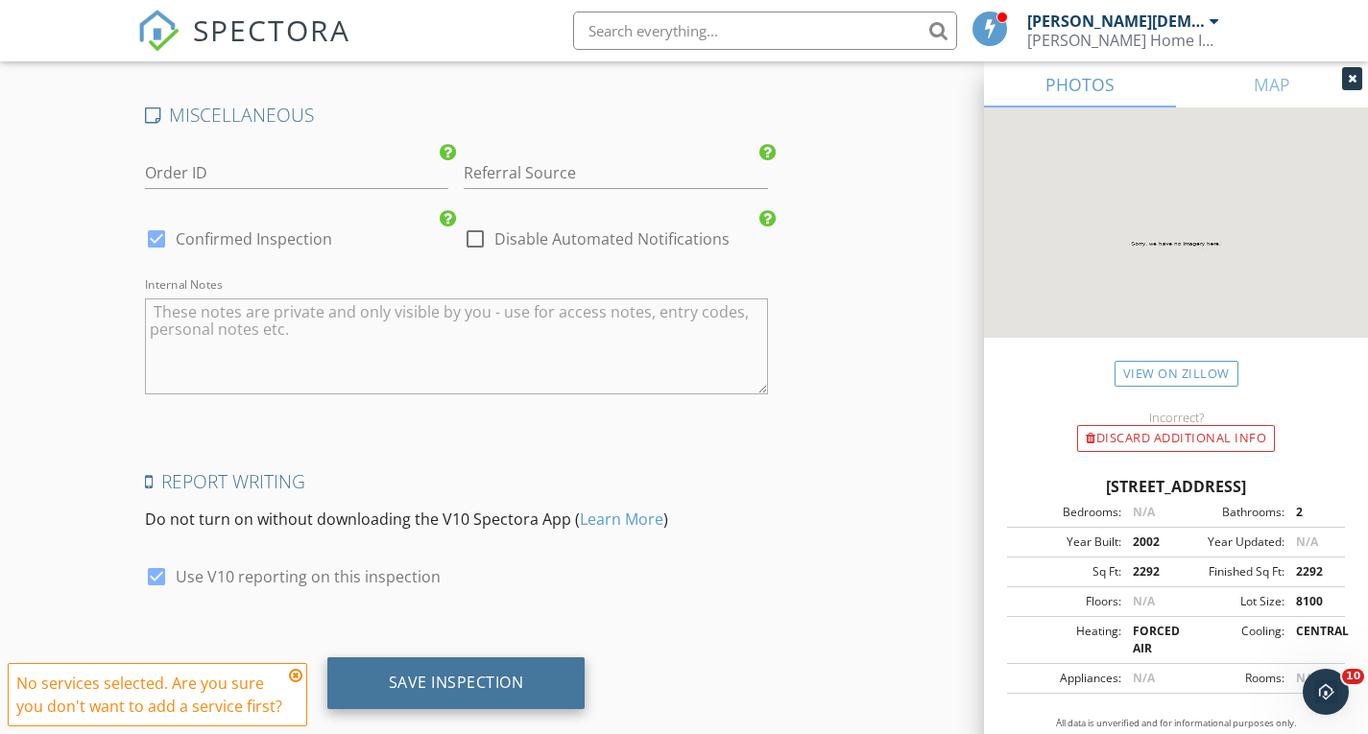
click at [445, 658] on div "Save Inspection" at bounding box center [456, 684] width 258 height 52
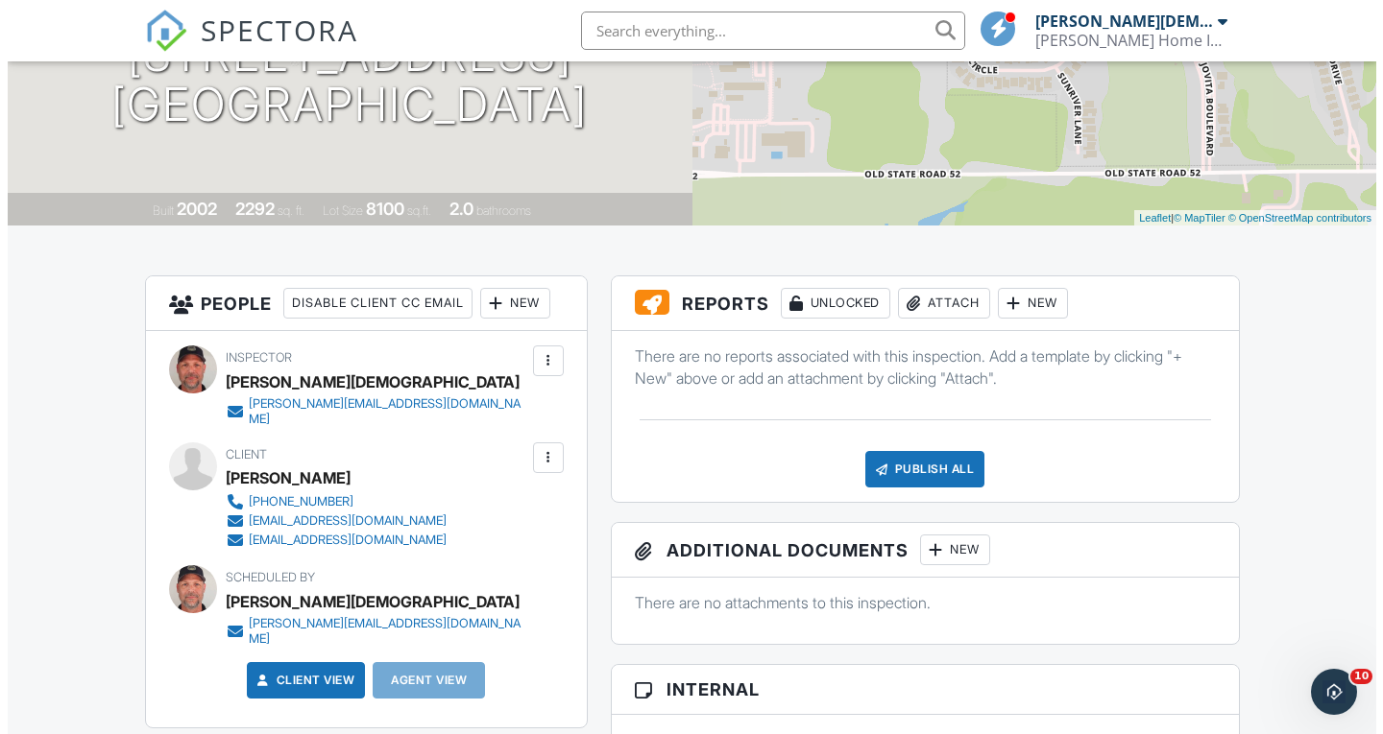
scroll to position [286, 0]
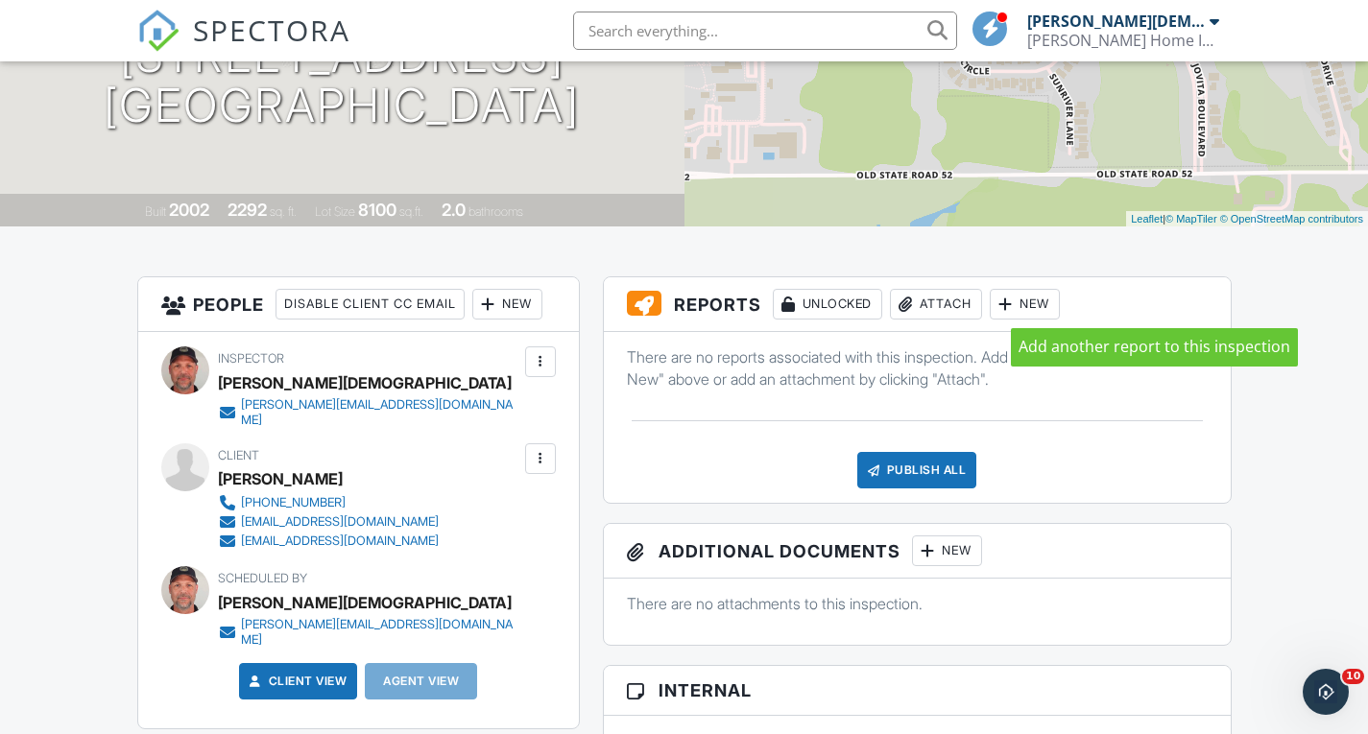
click at [1016, 302] on div at bounding box center [1006, 304] width 19 height 19
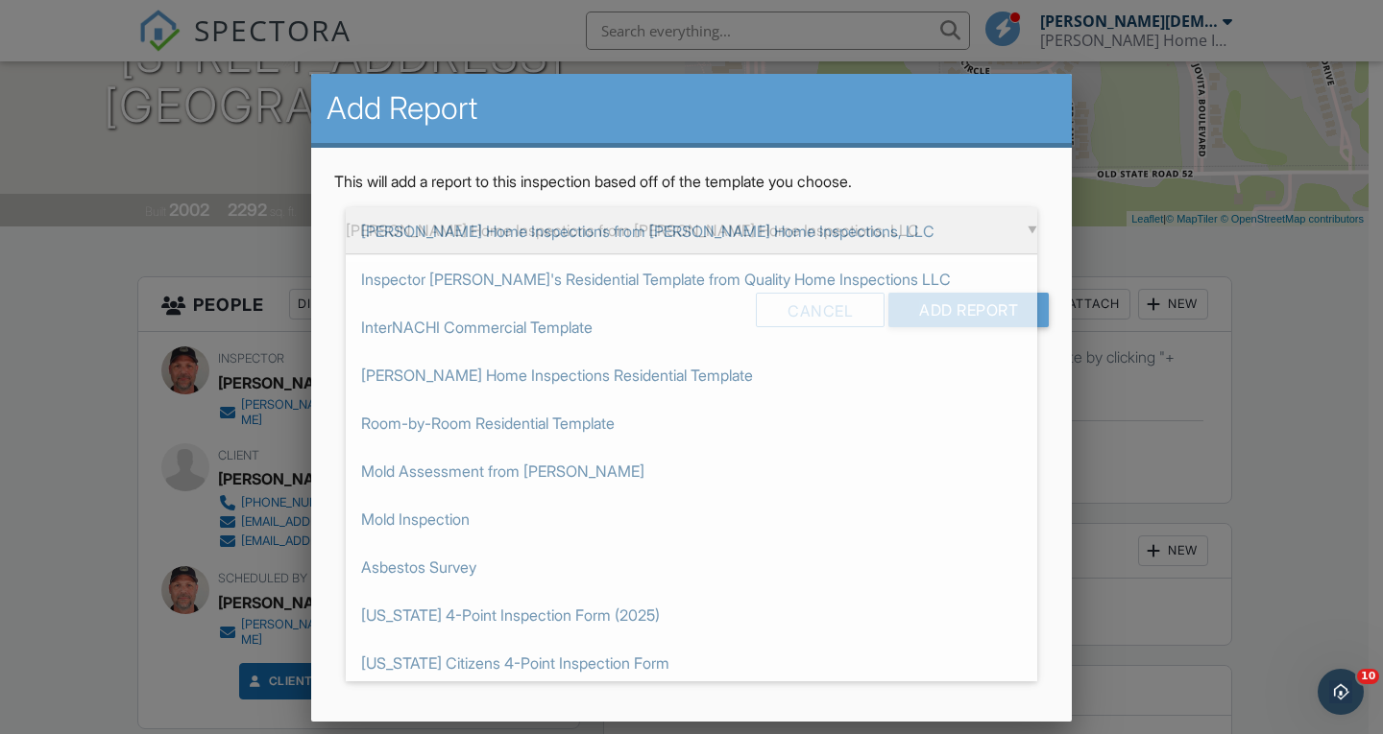
click at [1026, 227] on div "▼ Fletcher's Home Inspections from Fletcher's Home Inspections, LLC Fletcher's …" at bounding box center [691, 230] width 691 height 47
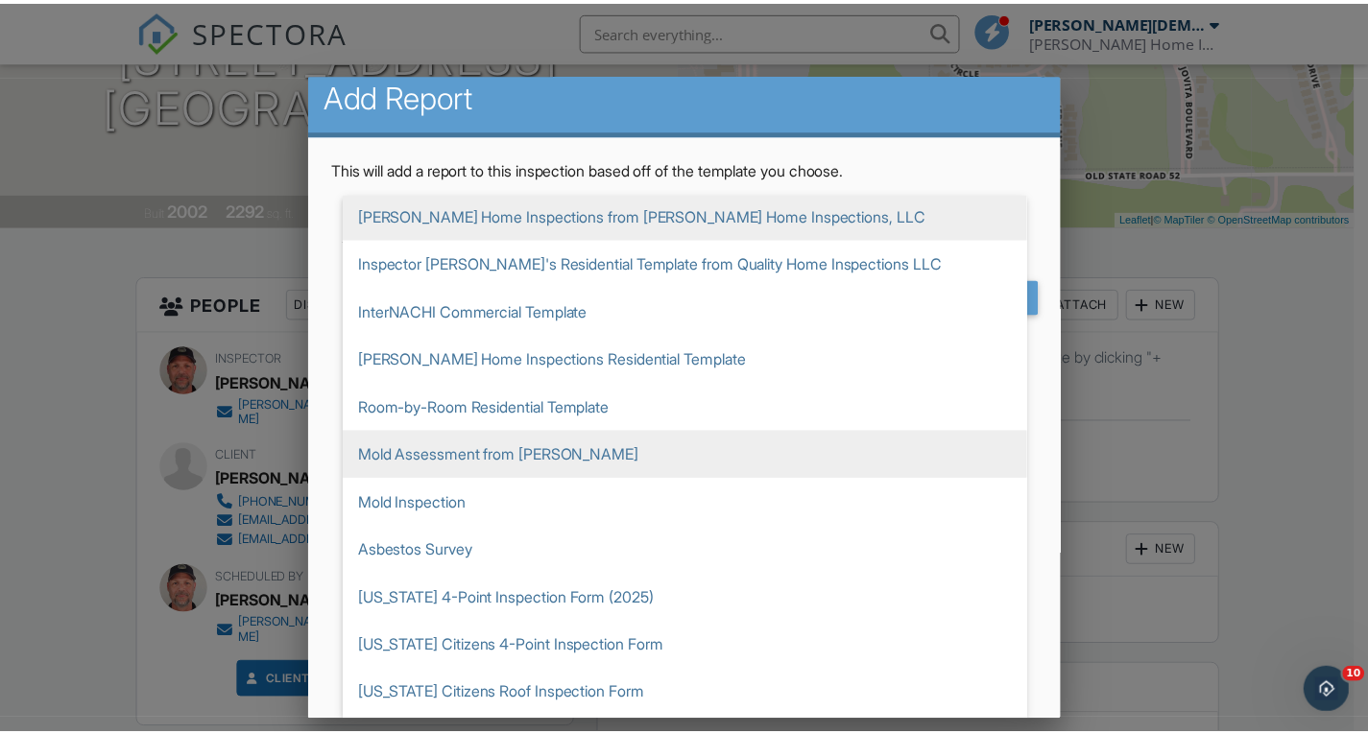
scroll to position [0, 0]
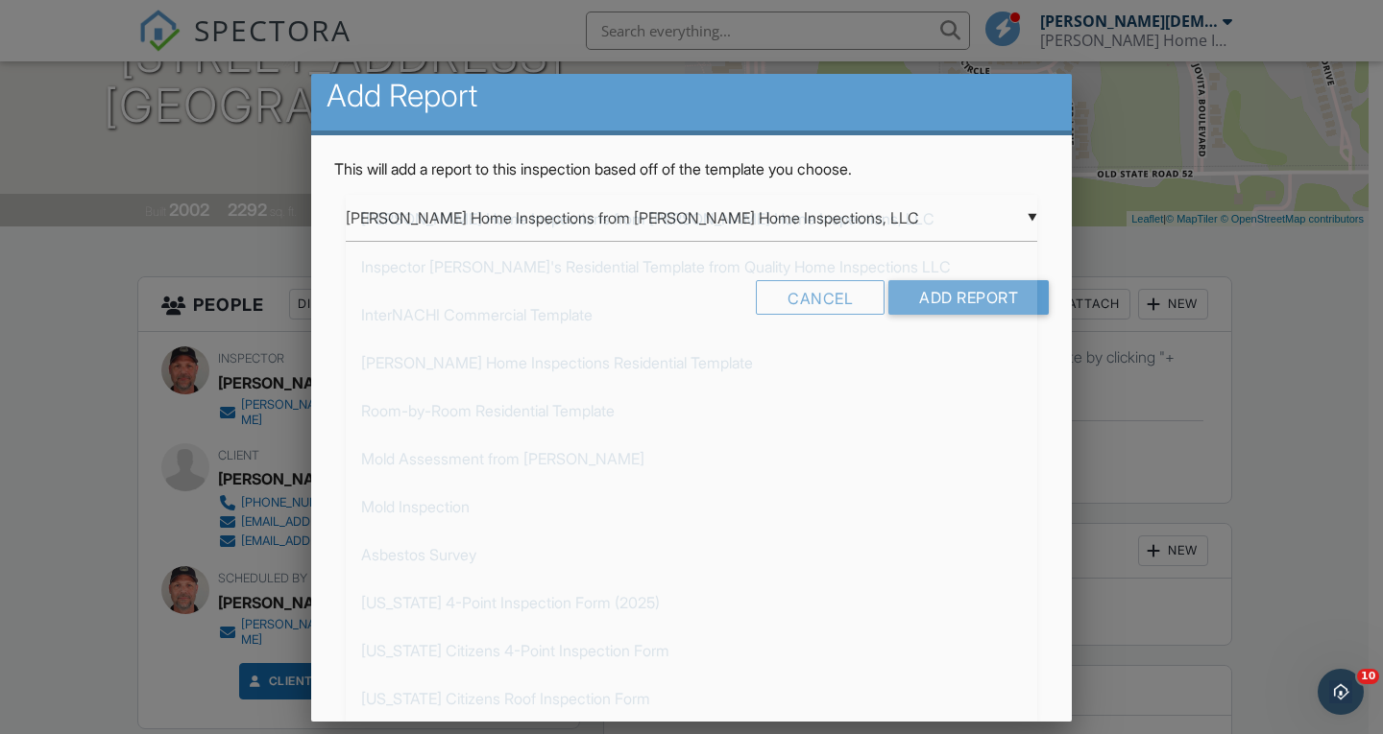
click at [1250, 316] on div at bounding box center [691, 363] width 1383 height 918
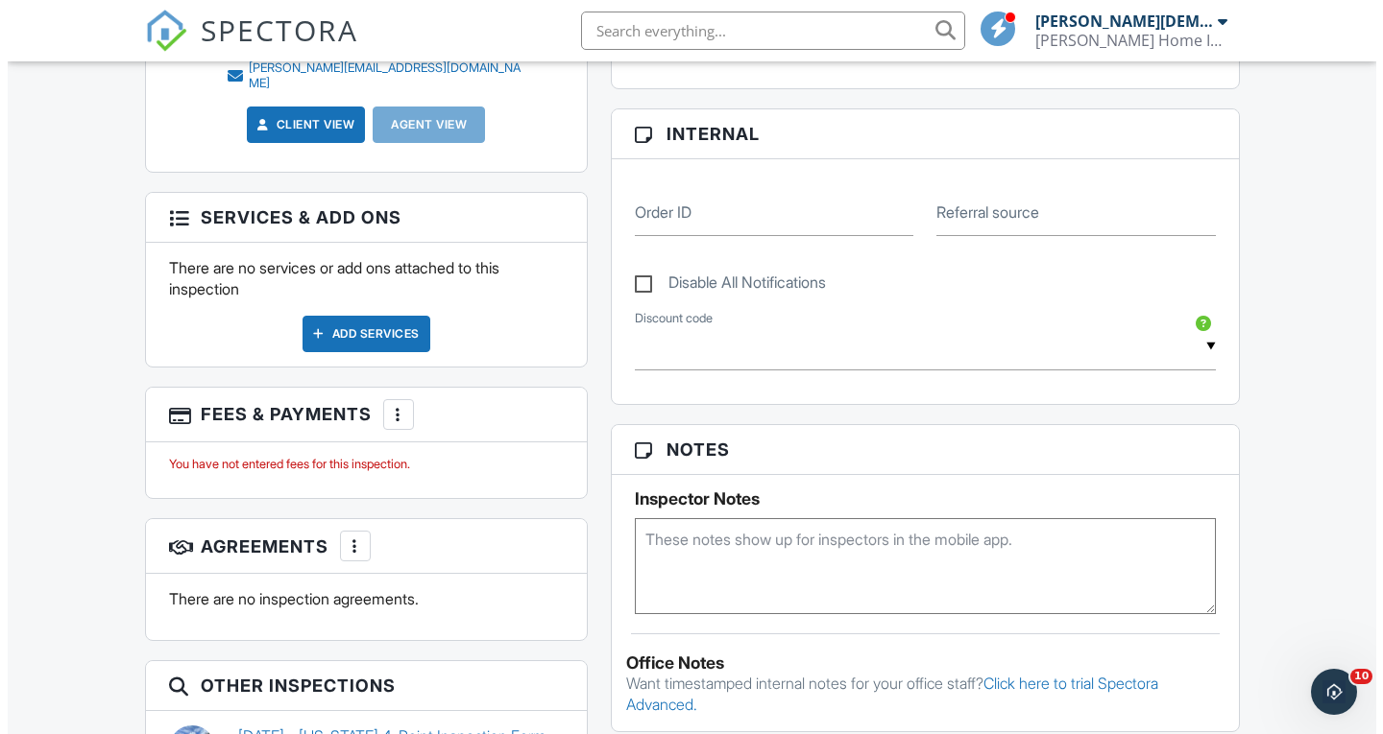
scroll to position [845, 0]
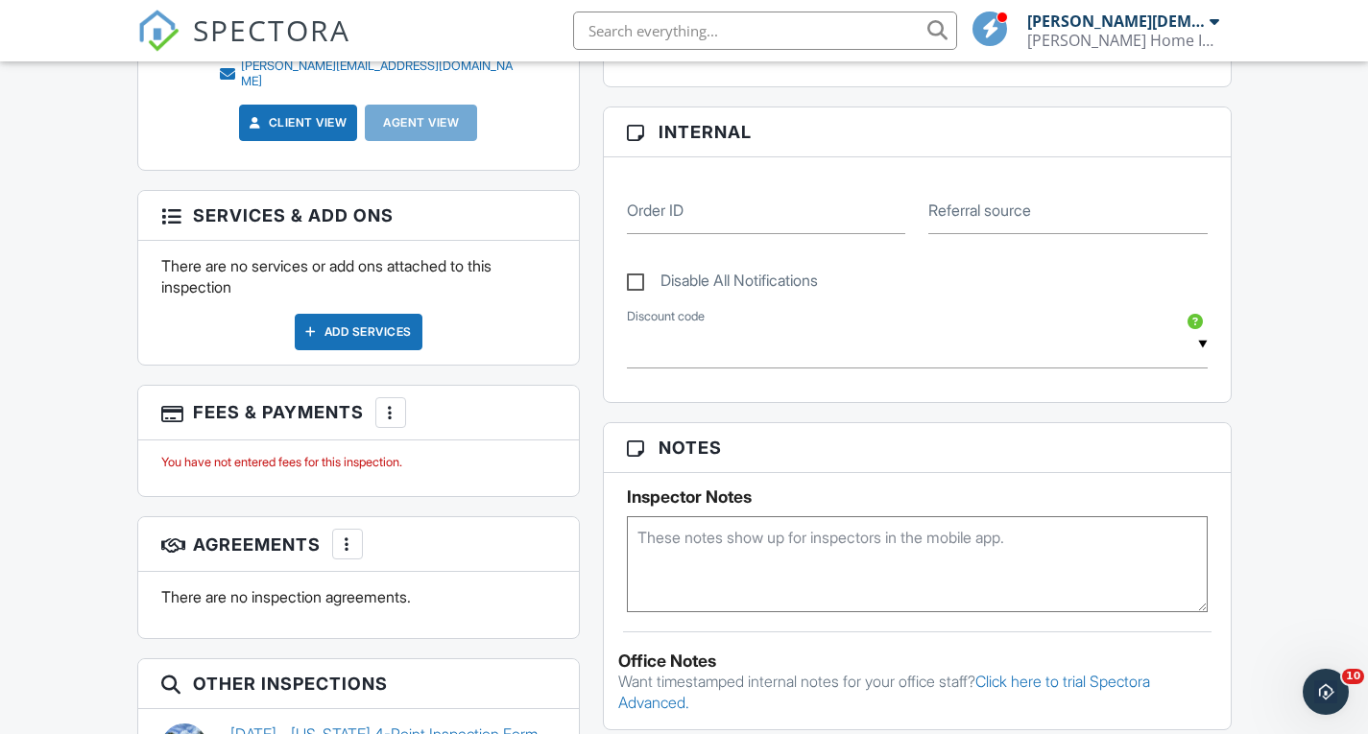
click at [349, 314] on div "Add Services" at bounding box center [359, 332] width 128 height 36
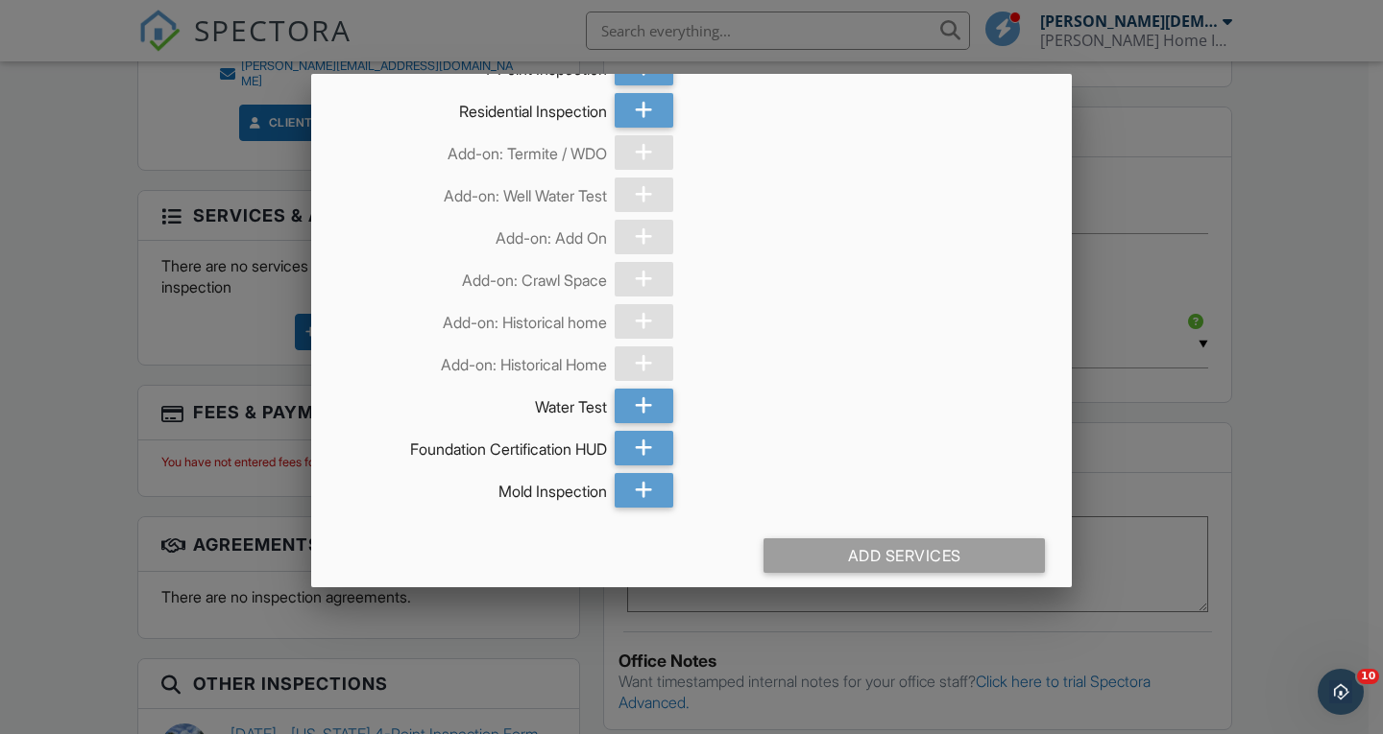
scroll to position [448, 0]
click at [635, 489] on icon at bounding box center [644, 488] width 18 height 35
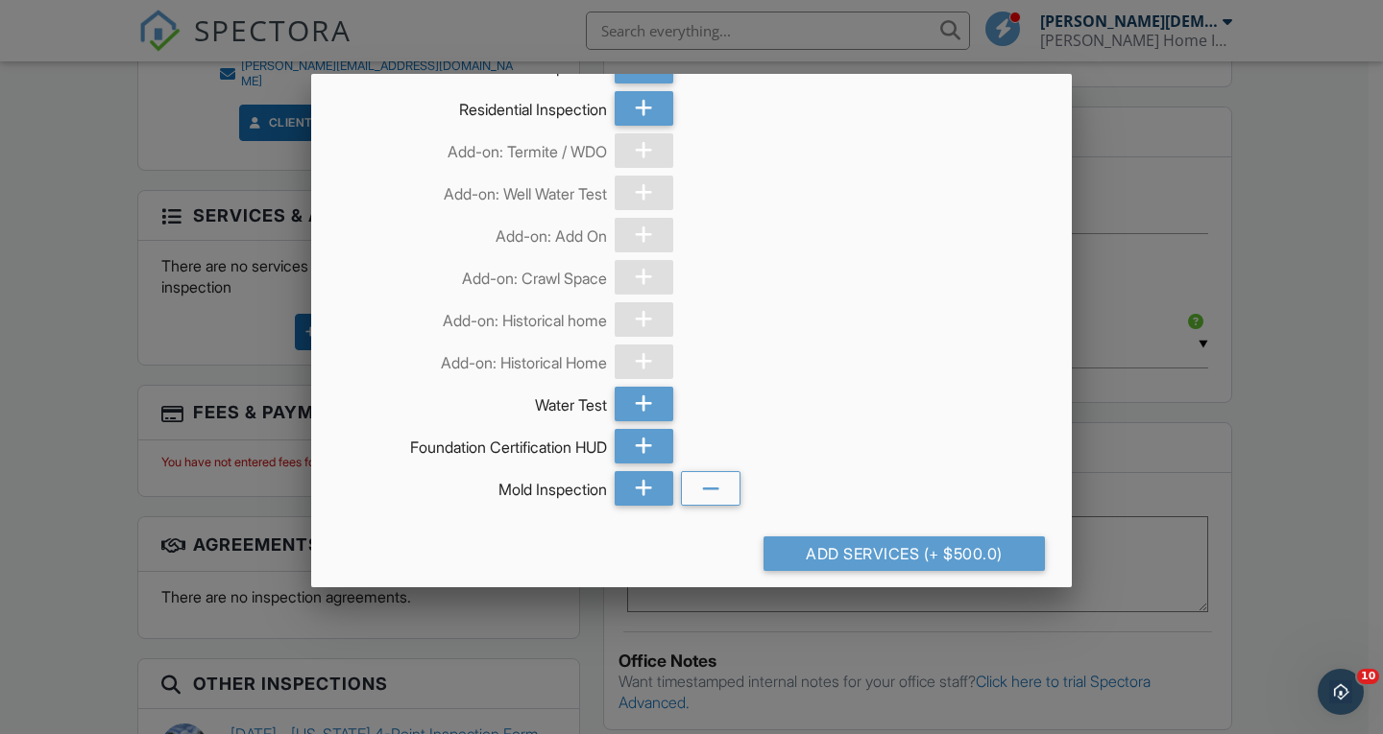
scroll to position [461, 0]
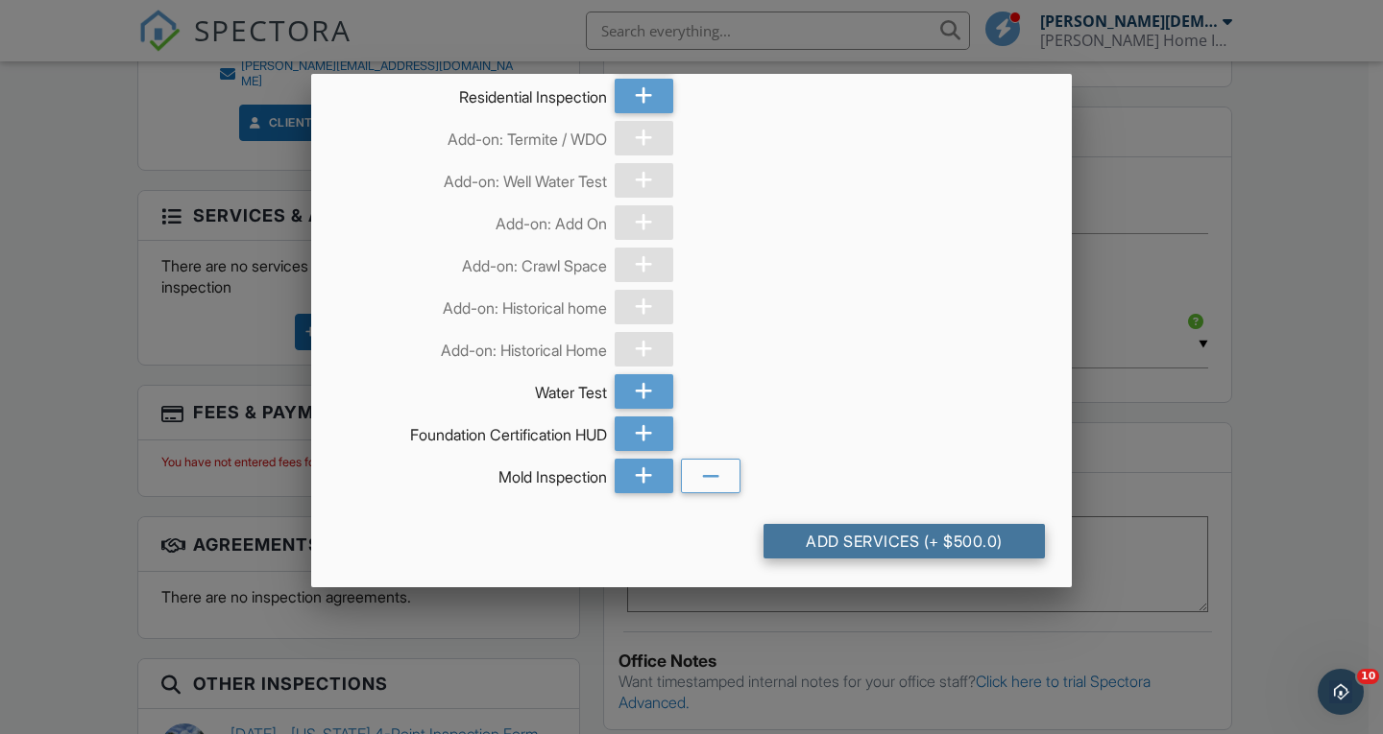
click at [868, 535] on div "Add Services (+ $500.0)" at bounding box center [903, 541] width 281 height 35
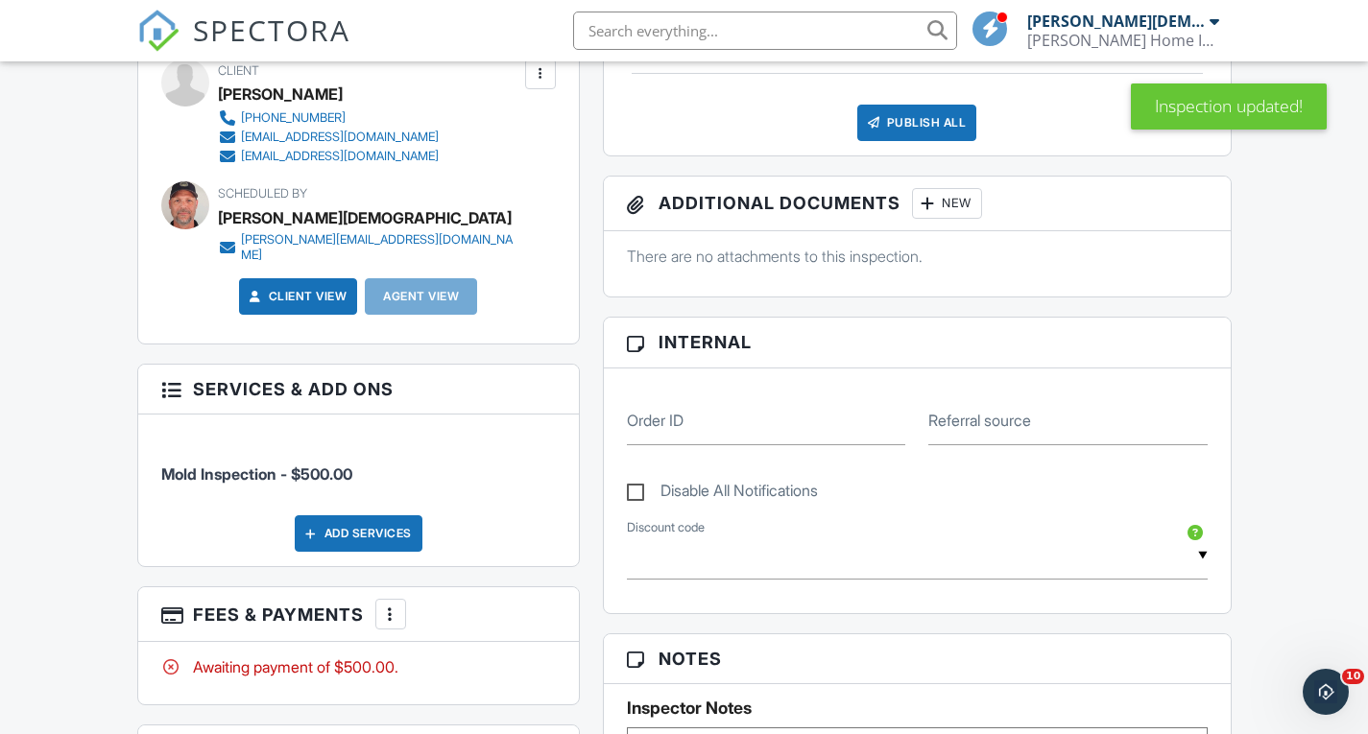
scroll to position [672, 0]
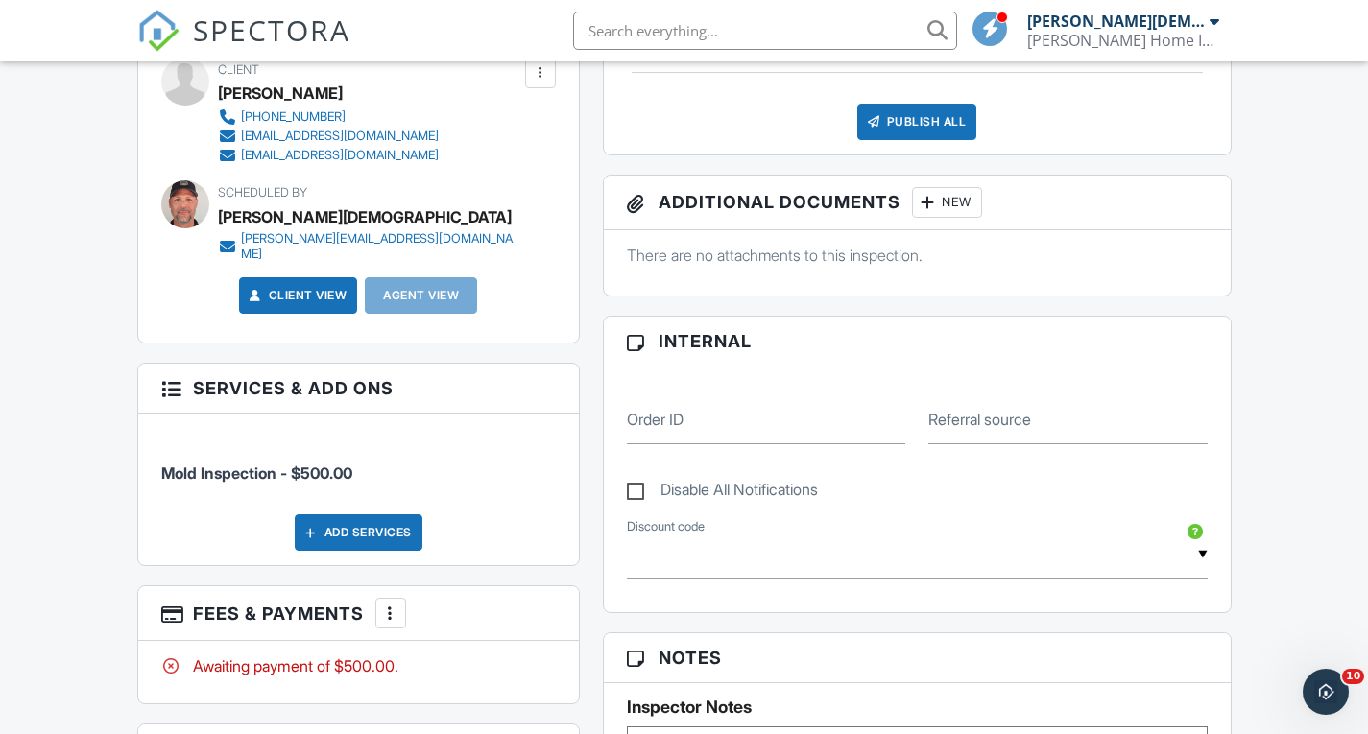
click at [163, 377] on div at bounding box center [170, 386] width 19 height 19
drag, startPoint x: 169, startPoint y: 362, endPoint x: 150, endPoint y: 377, distance: 24.6
click at [150, 377] on h3 "Services & Add ons" at bounding box center [358, 389] width 441 height 50
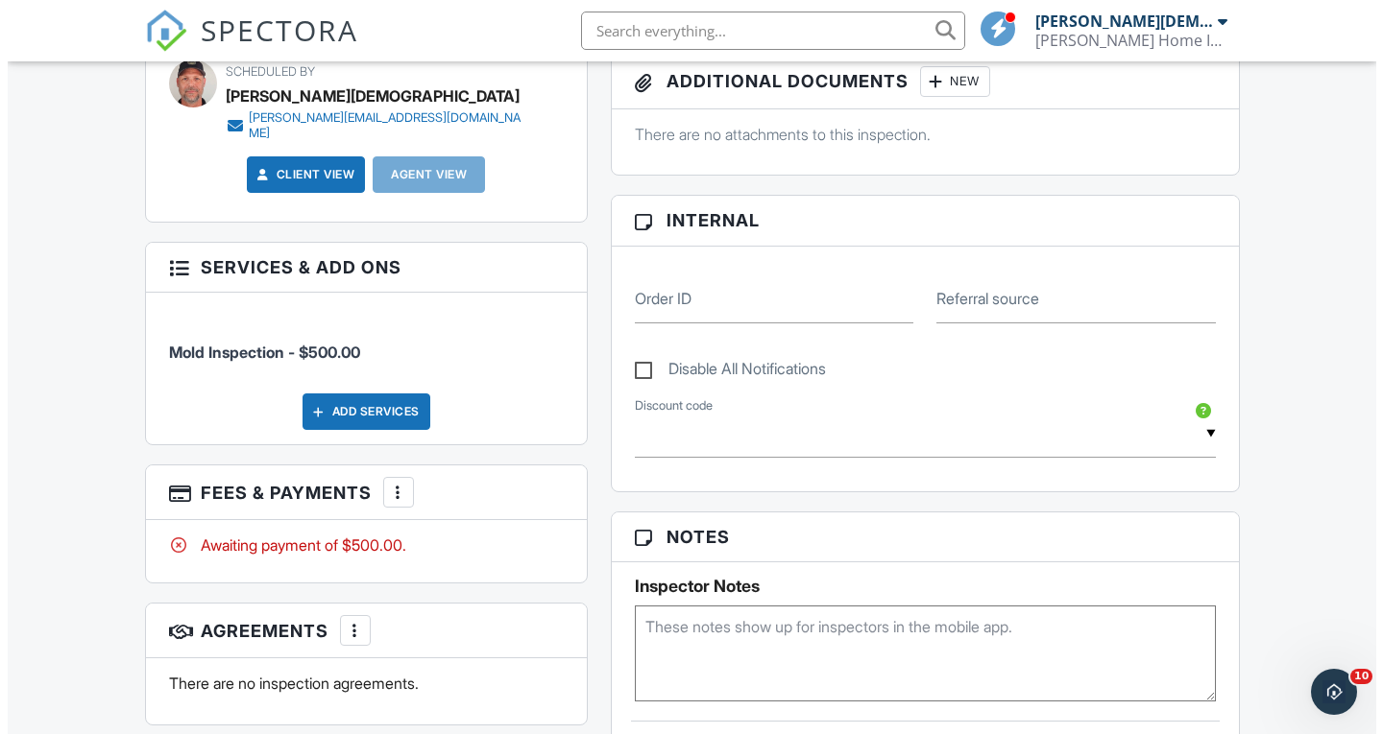
scroll to position [797, 0]
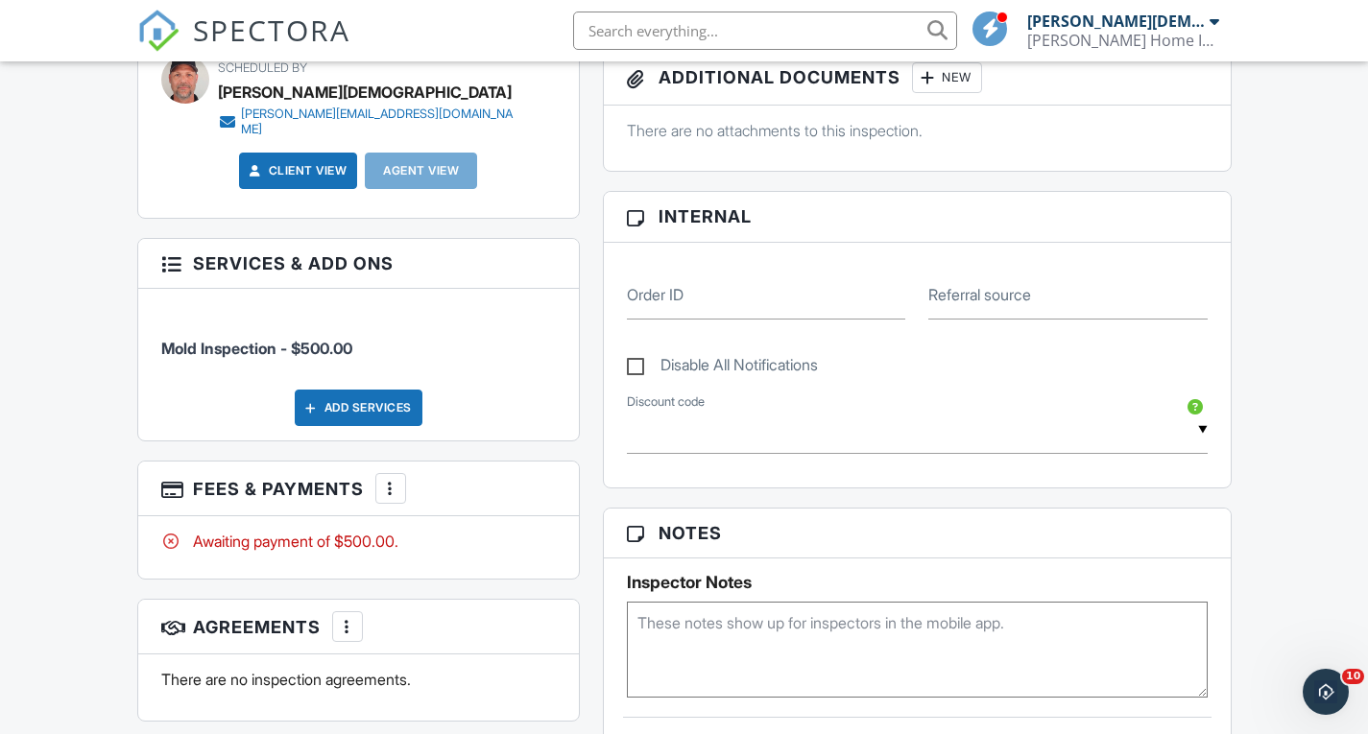
click at [400, 479] on div at bounding box center [390, 488] width 19 height 19
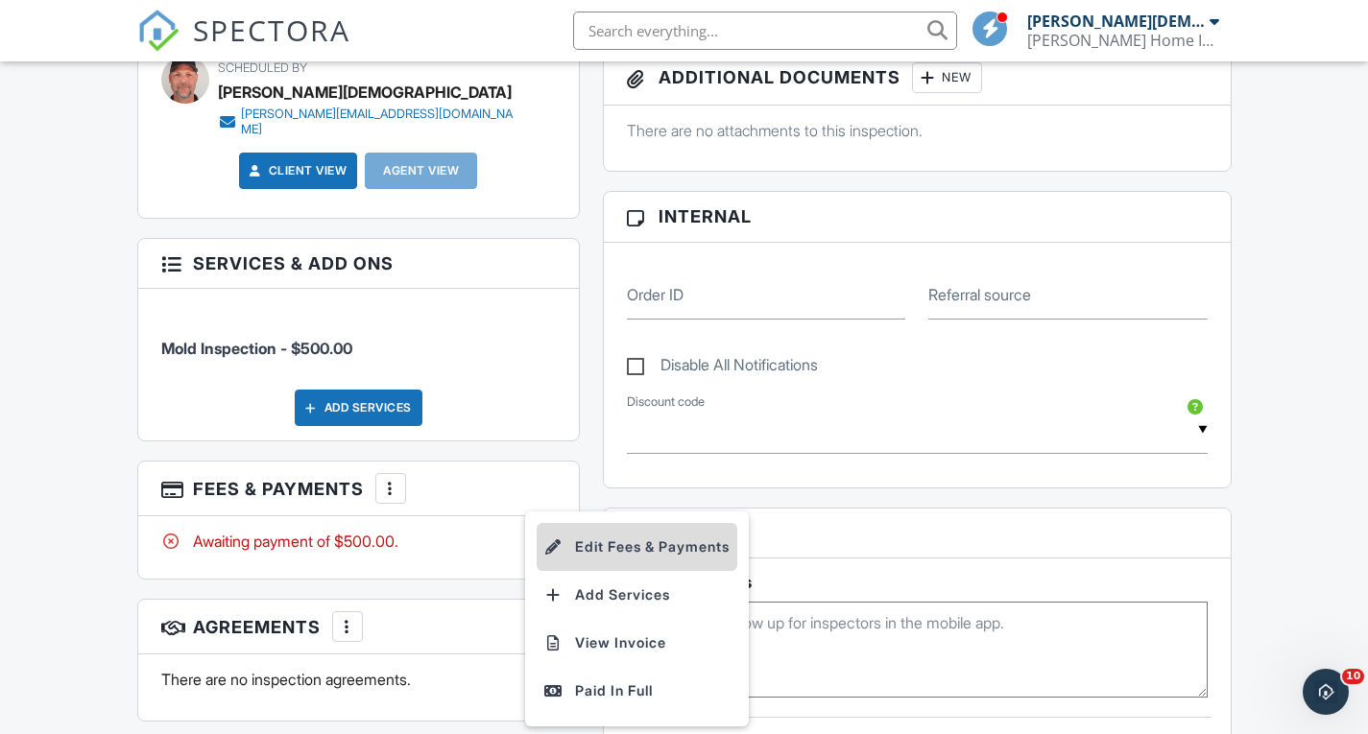
click at [601, 523] on li "Edit Fees & Payments" at bounding box center [637, 547] width 201 height 48
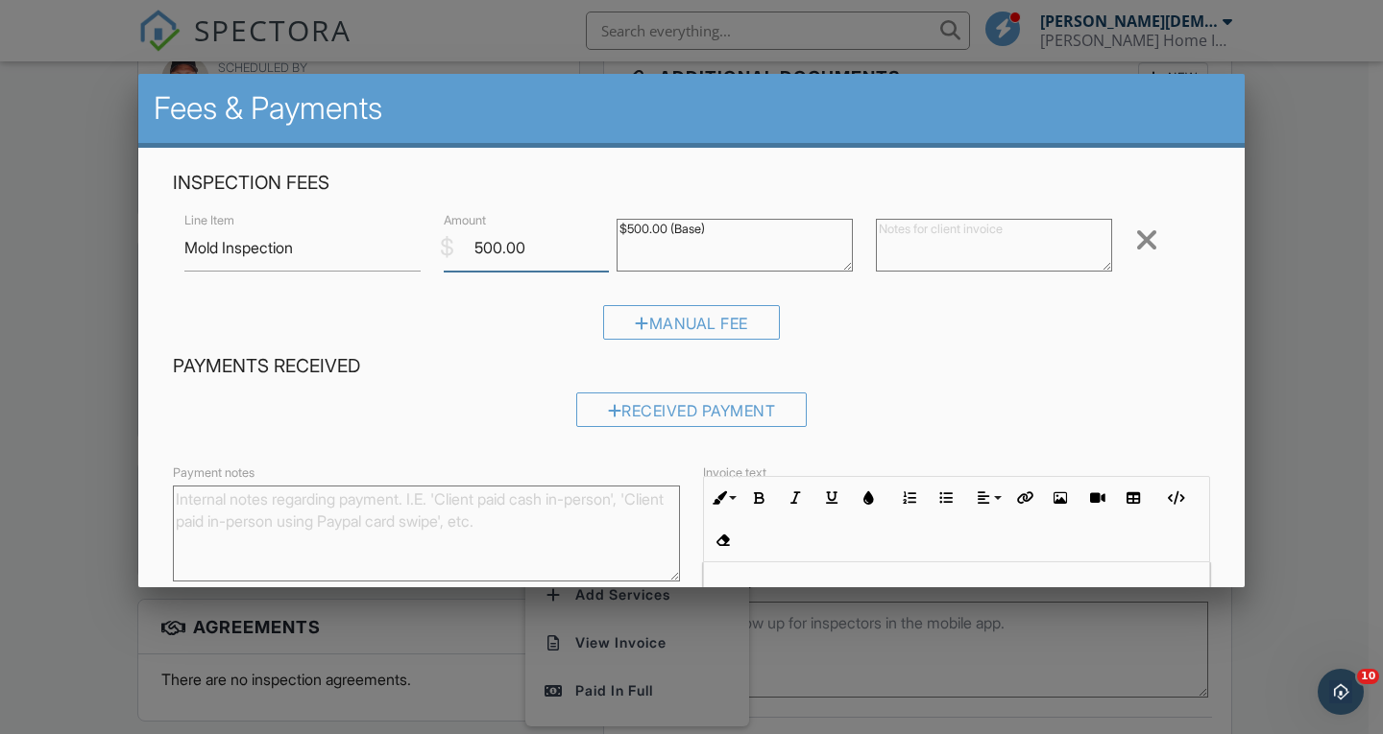
click at [478, 248] on input "500.00" at bounding box center [526, 248] width 165 height 47
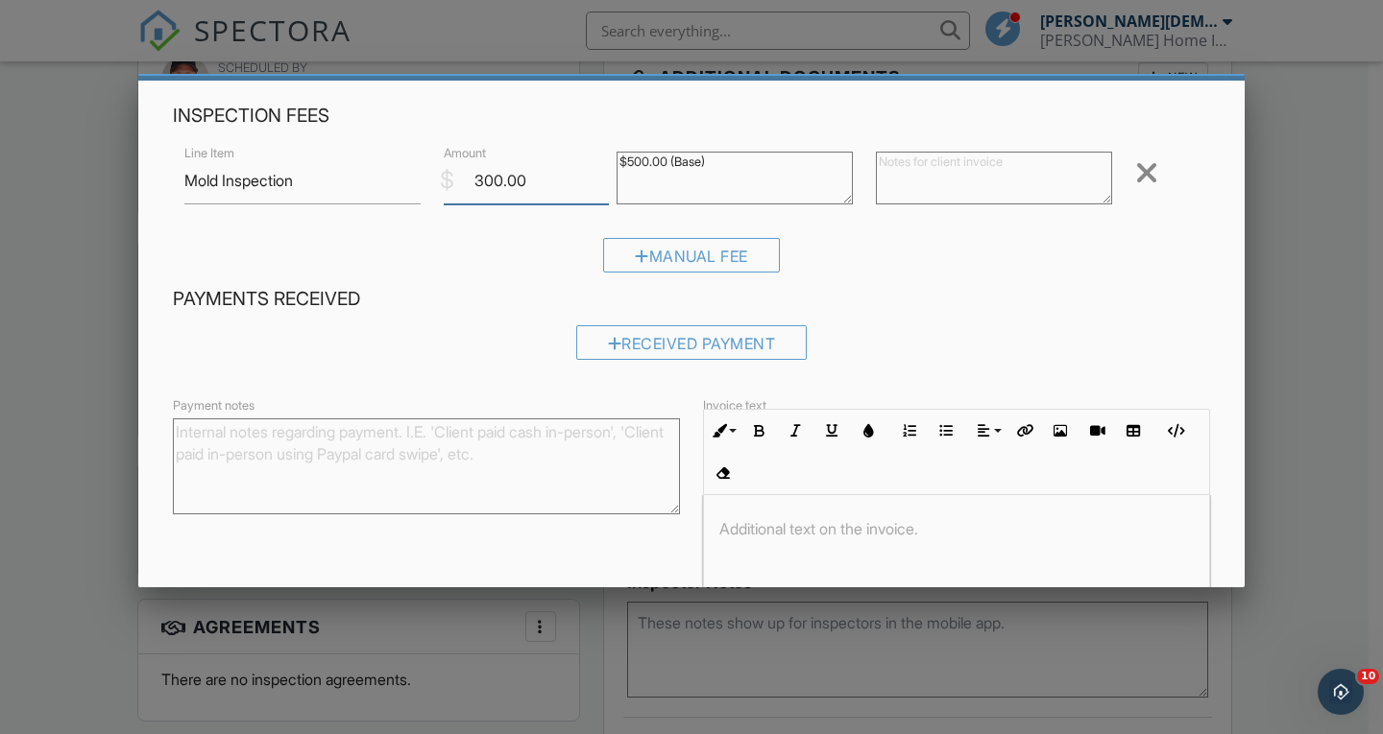
scroll to position [211, 0]
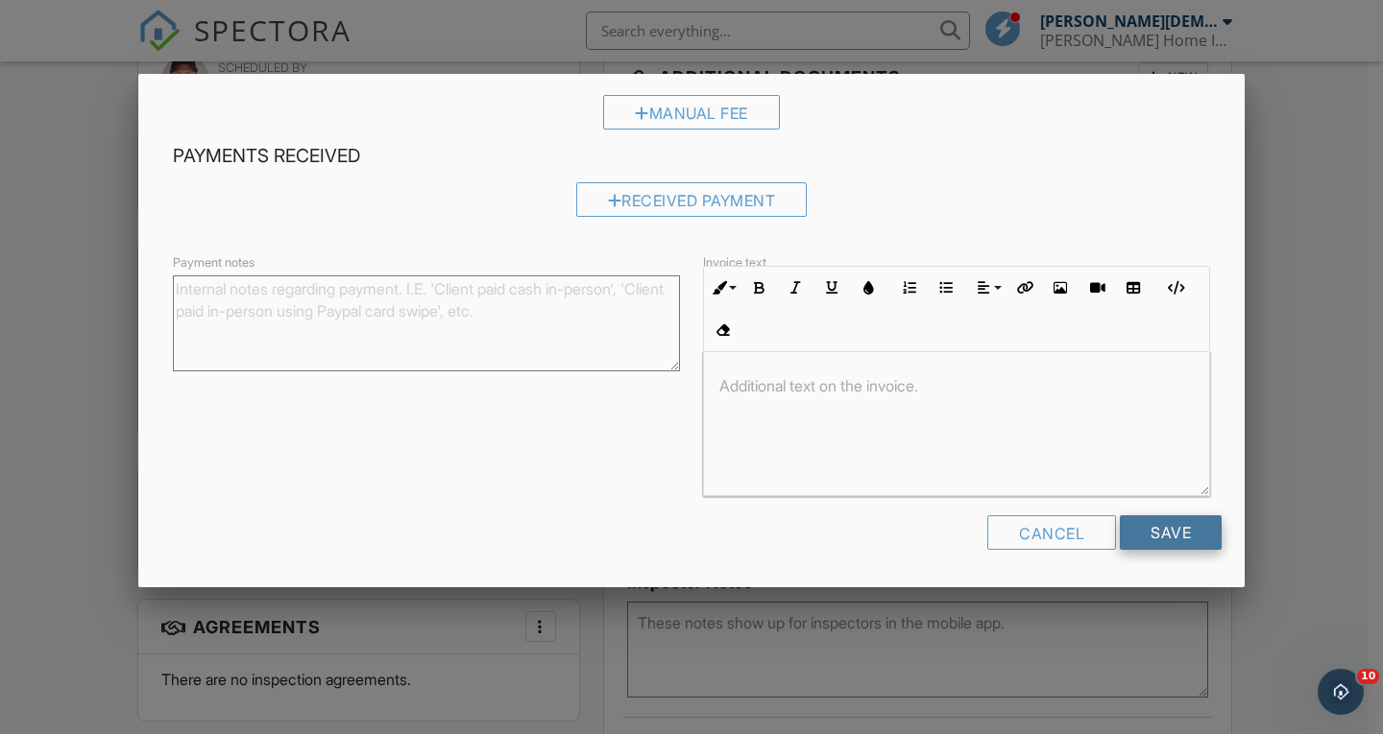
type input "300.00"
click at [1169, 527] on input "Save" at bounding box center [1170, 533] width 102 height 35
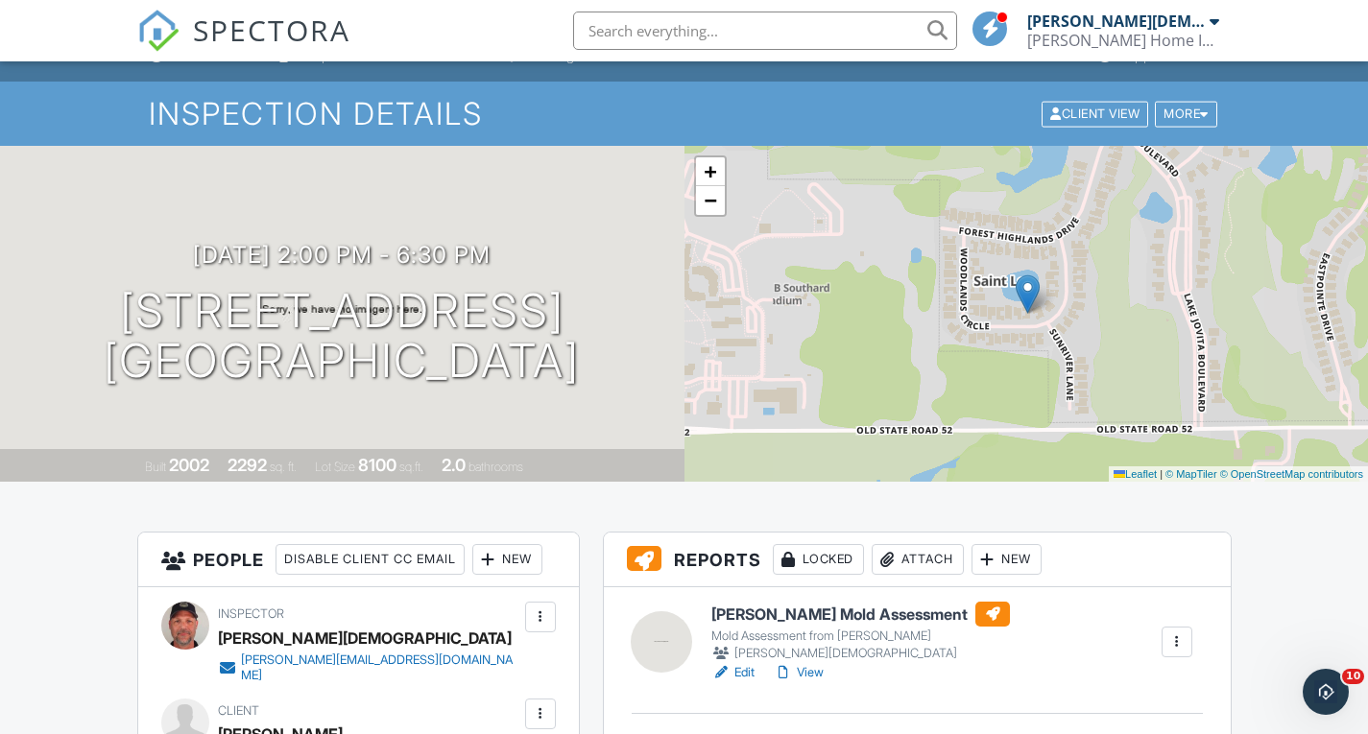
scroll to position [25, 0]
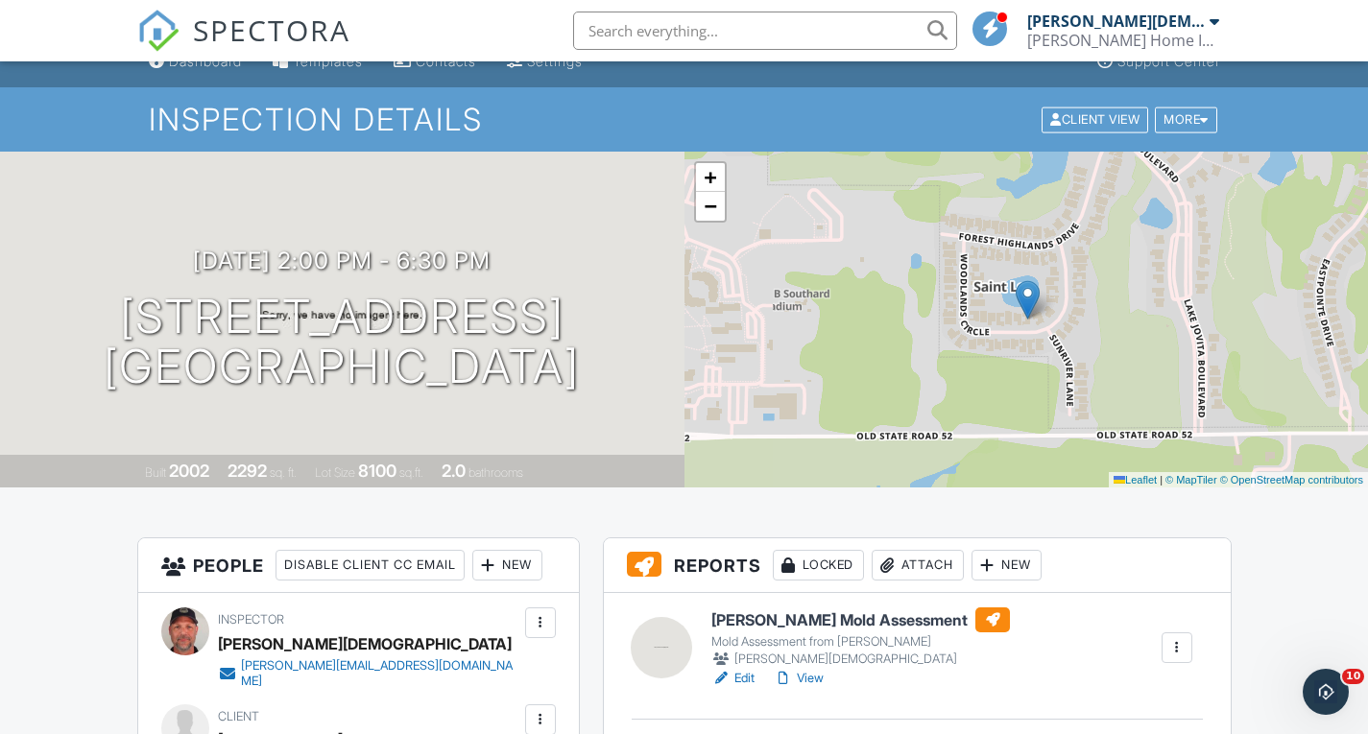
drag, startPoint x: 575, startPoint y: 541, endPoint x: 586, endPoint y: 545, distance: 11.2
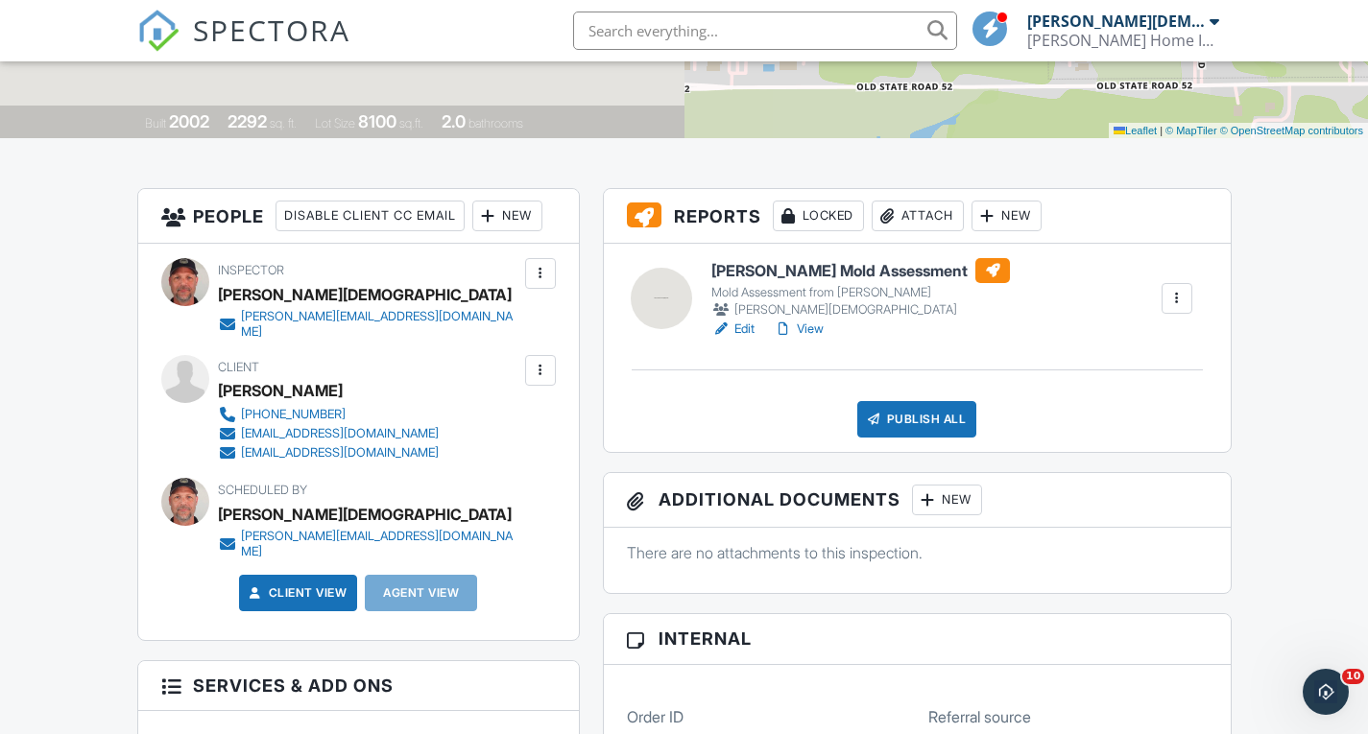
scroll to position [378, 0]
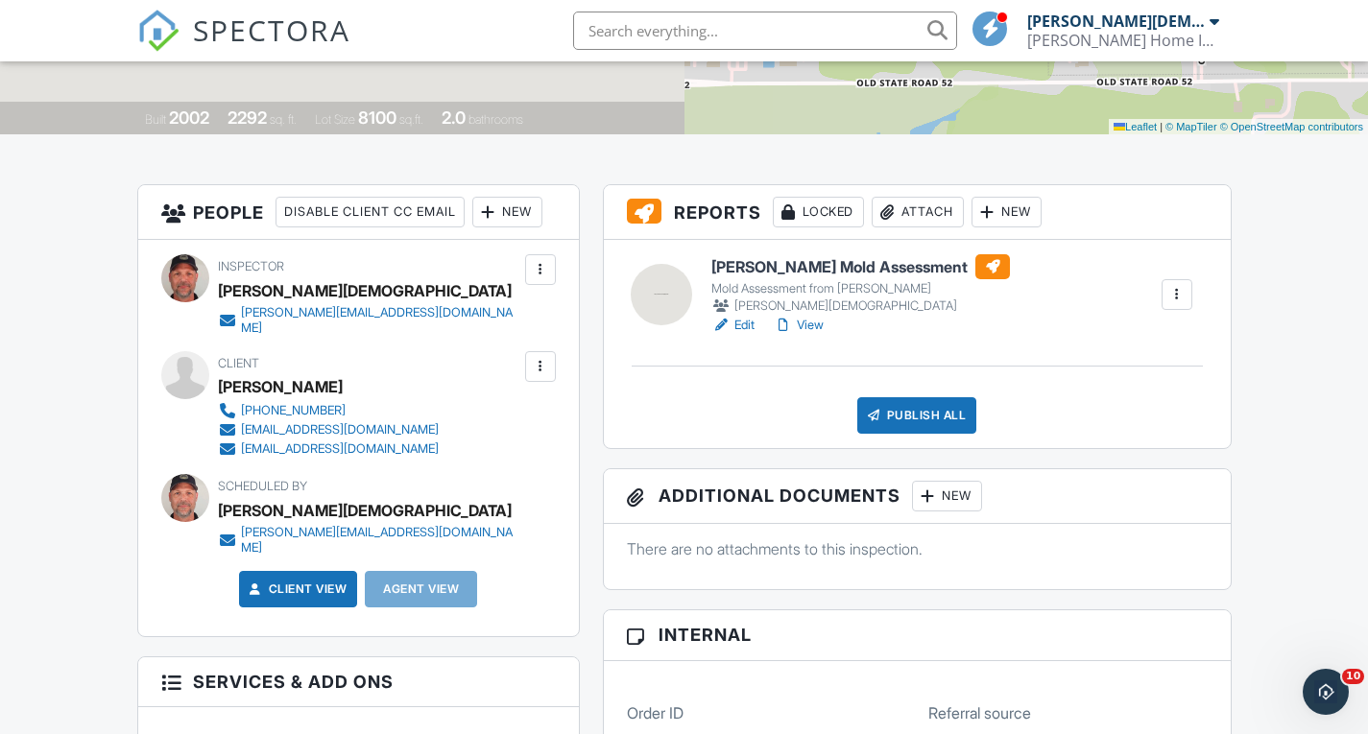
drag, startPoint x: 585, startPoint y: 569, endPoint x: 1286, endPoint y: 367, distance: 729.5
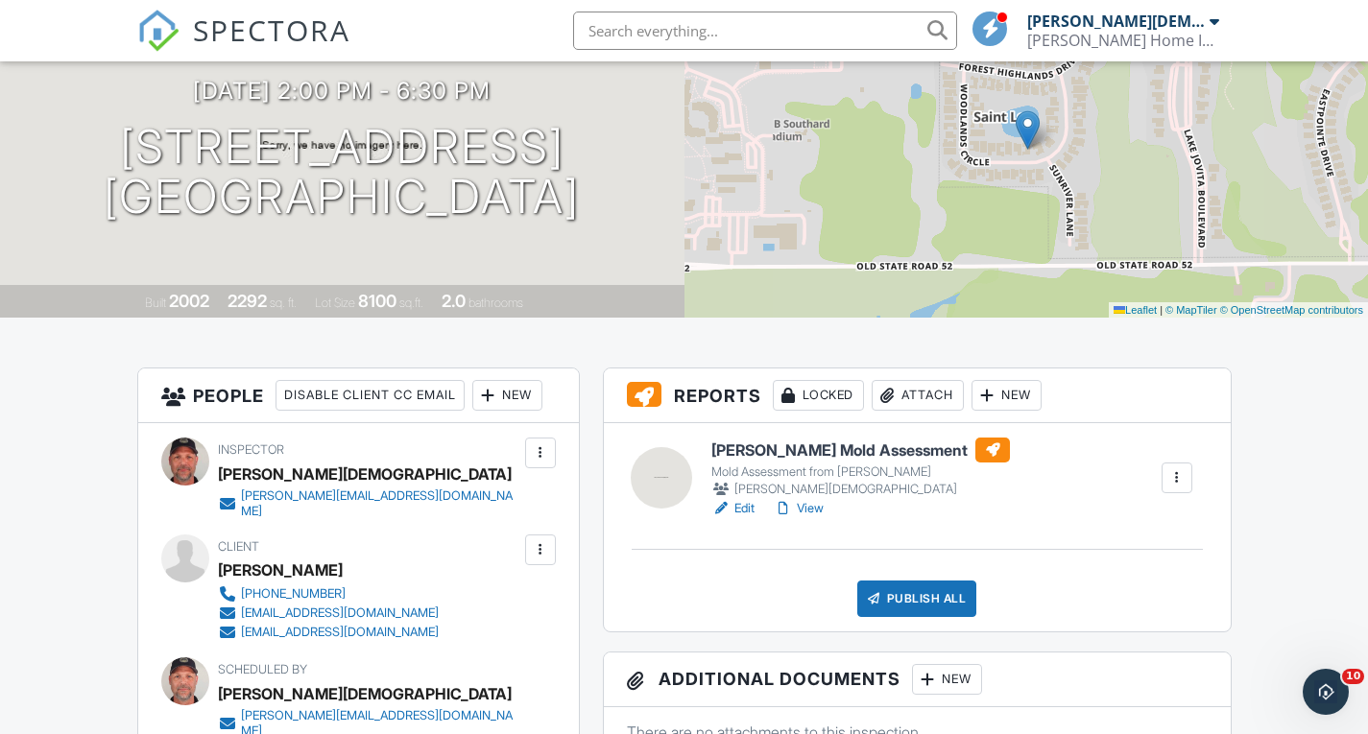
scroll to position [194, 0]
drag, startPoint x: 579, startPoint y: 399, endPoint x: 1265, endPoint y: 409, distance: 686.5
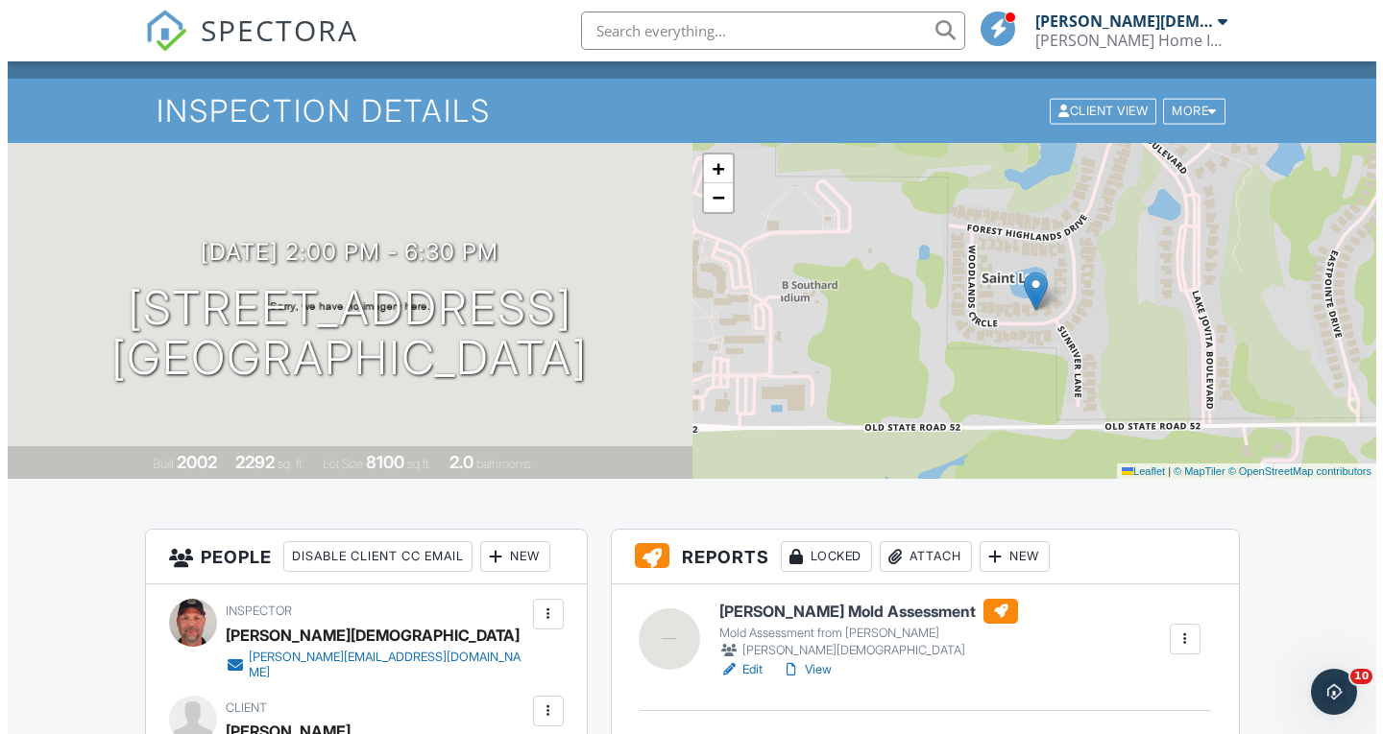
scroll to position [0, 0]
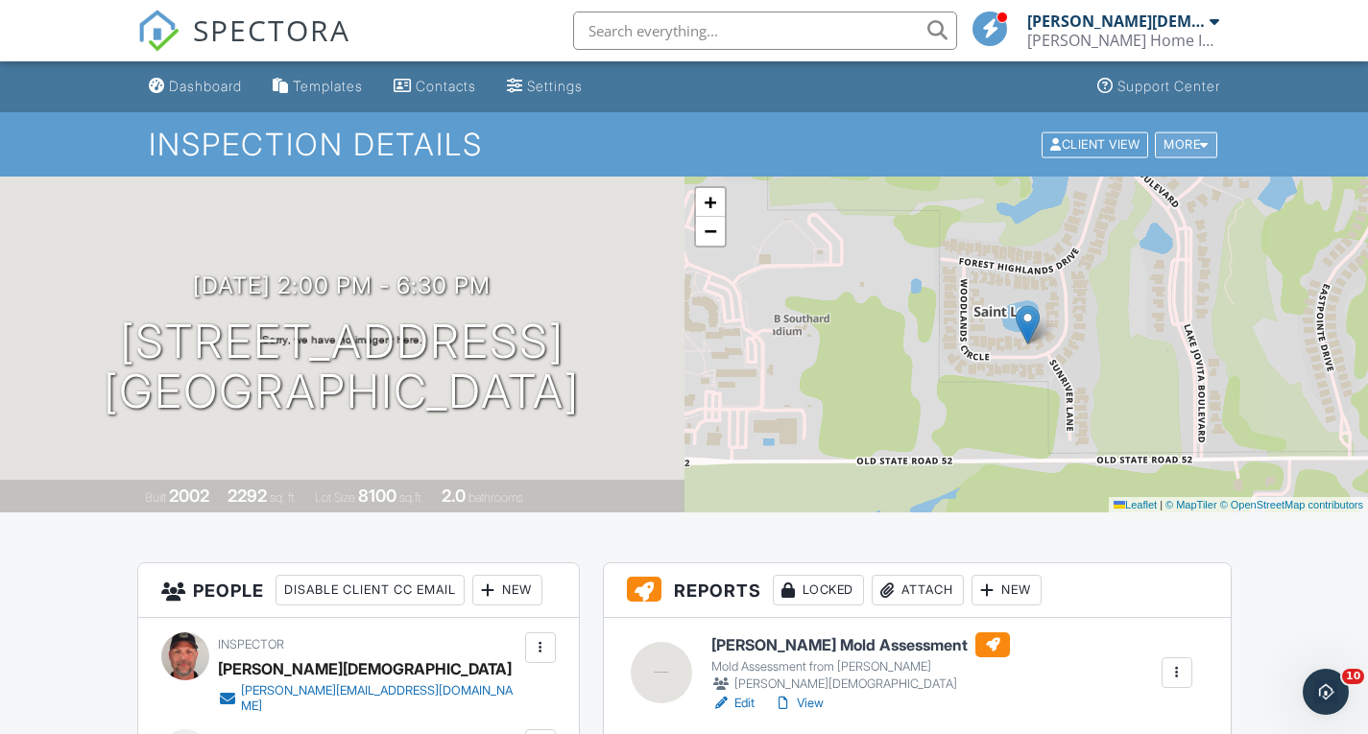
click at [1203, 145] on div at bounding box center [1204, 144] width 9 height 12
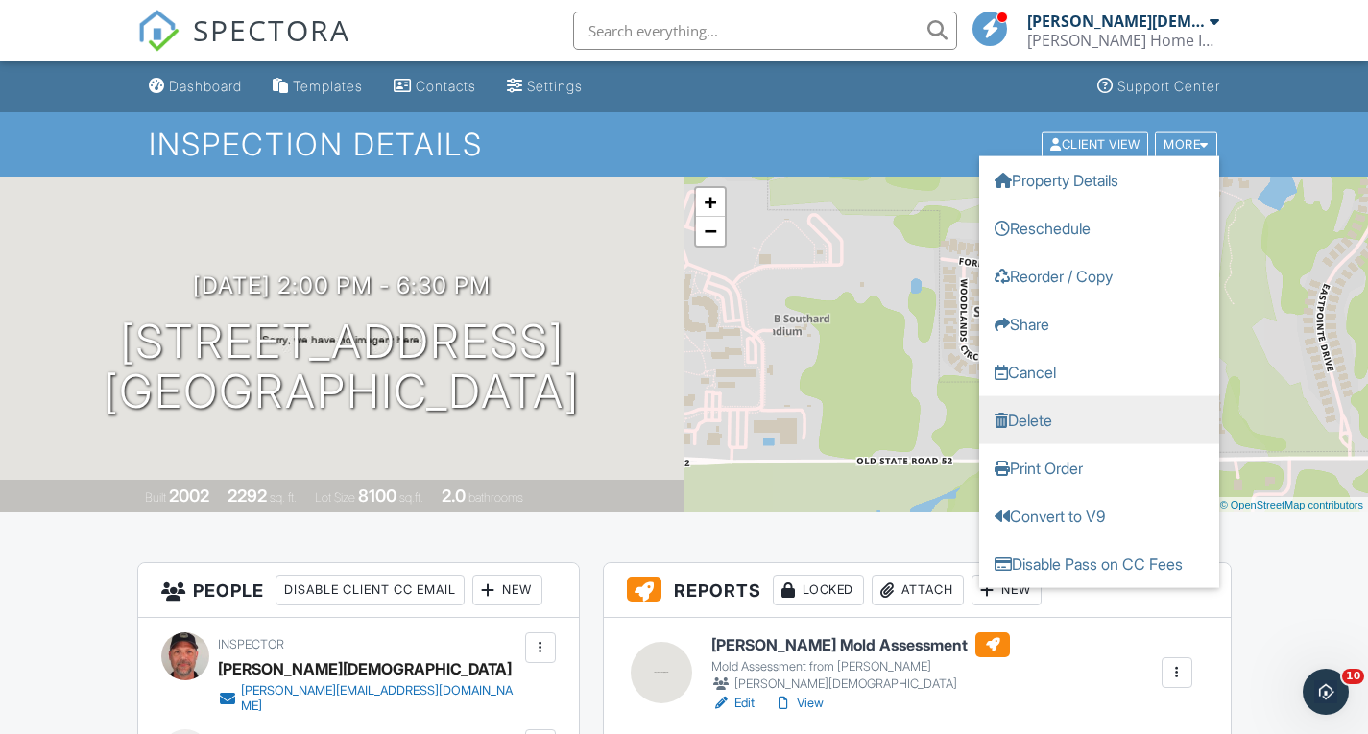
click at [1049, 416] on link "Delete" at bounding box center [1099, 420] width 240 height 48
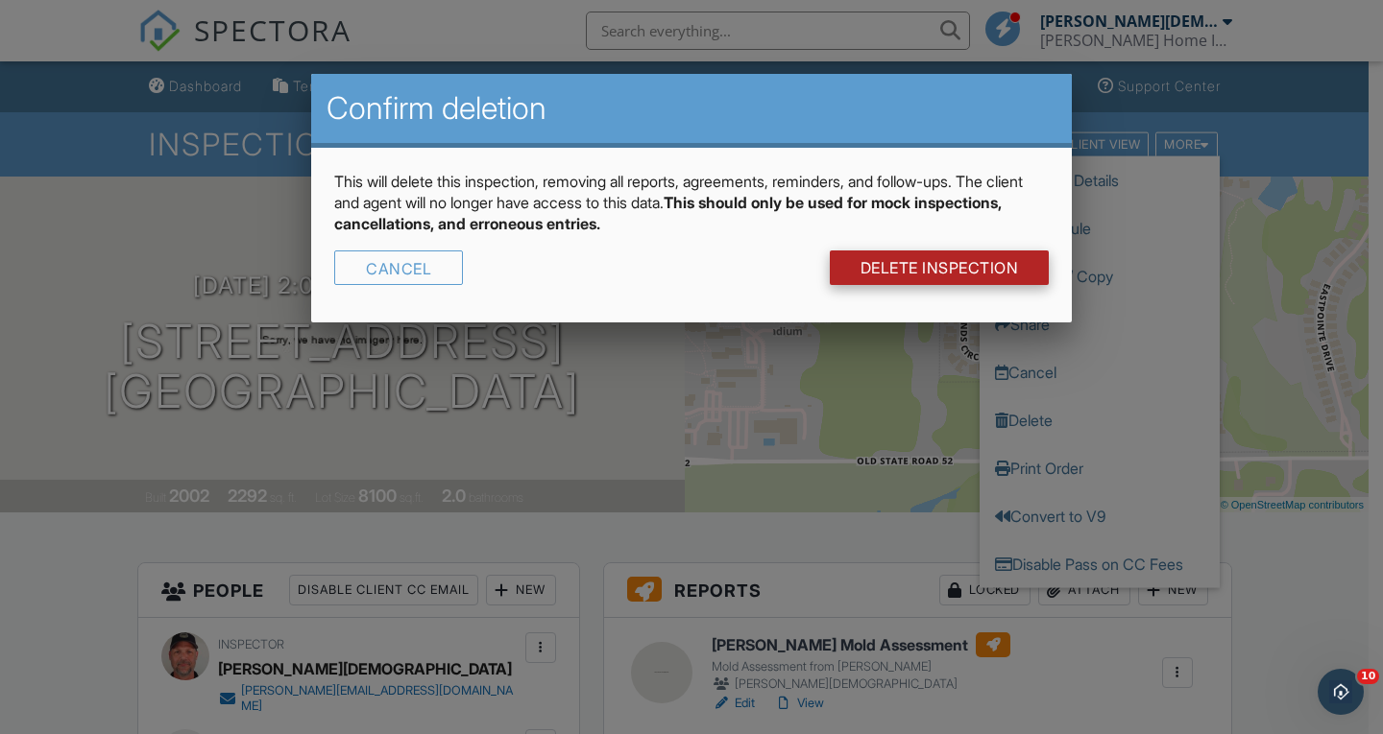
click at [936, 258] on link "DELETE Inspection" at bounding box center [940, 268] width 220 height 35
